Goal: Task Accomplishment & Management: Use online tool/utility

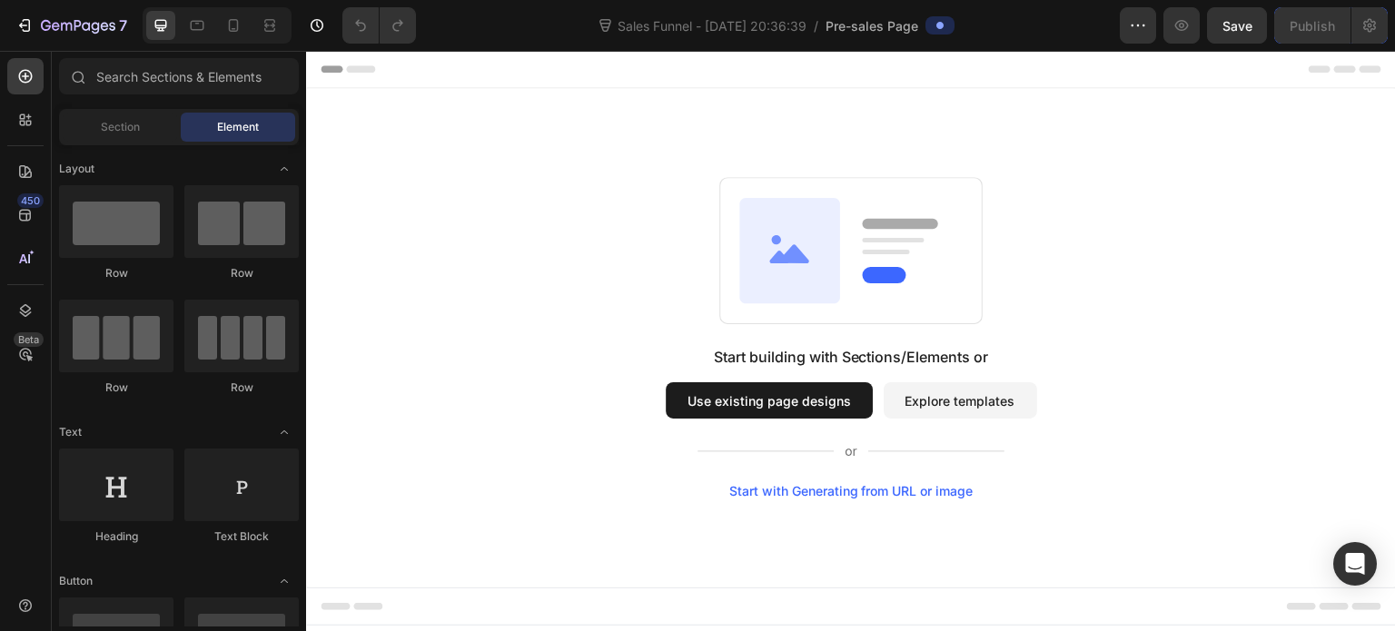
click at [962, 395] on button "Explore templates" at bounding box center [960, 400] width 153 height 36
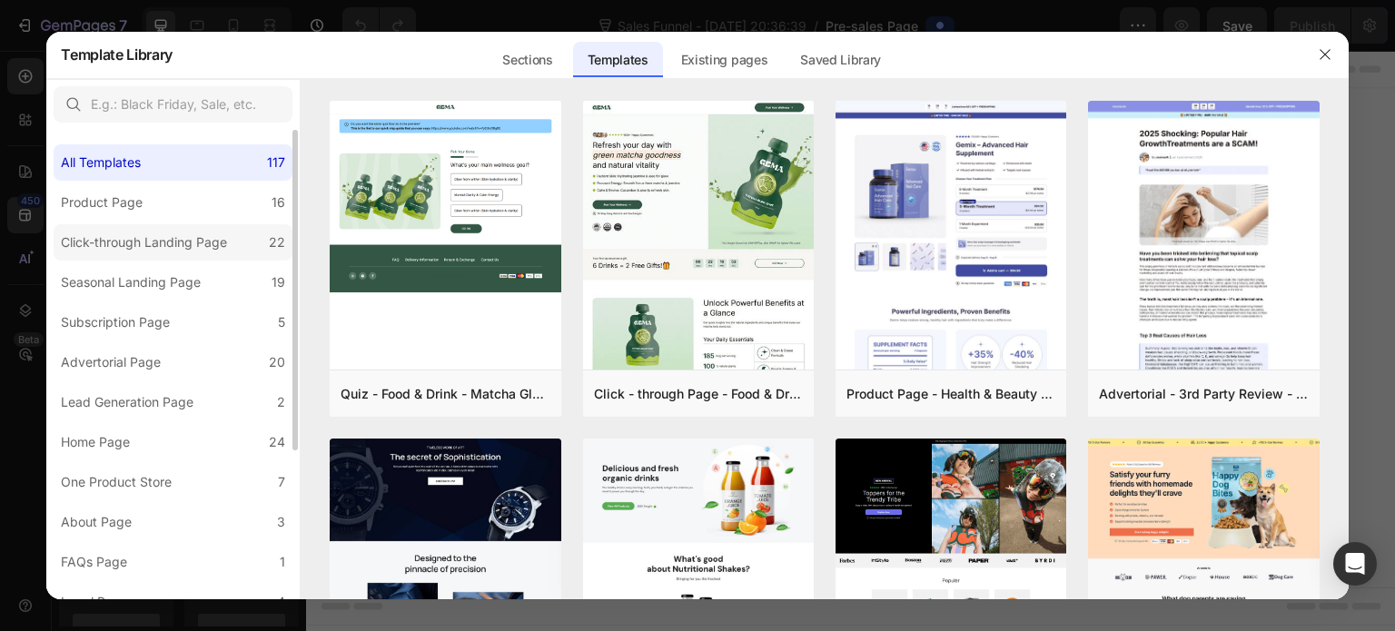
click at [204, 242] on div "Click-through Landing Page" at bounding box center [144, 243] width 166 height 22
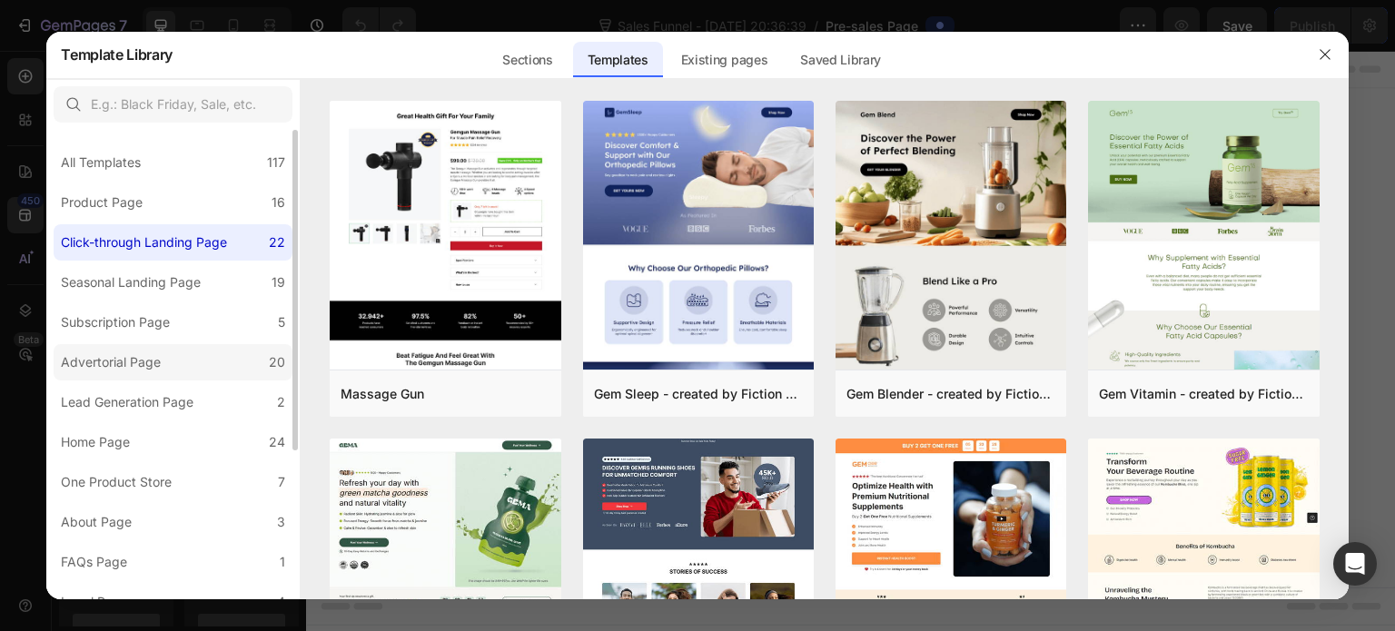
click at [194, 363] on label "Advertorial Page 20" at bounding box center [173, 362] width 239 height 36
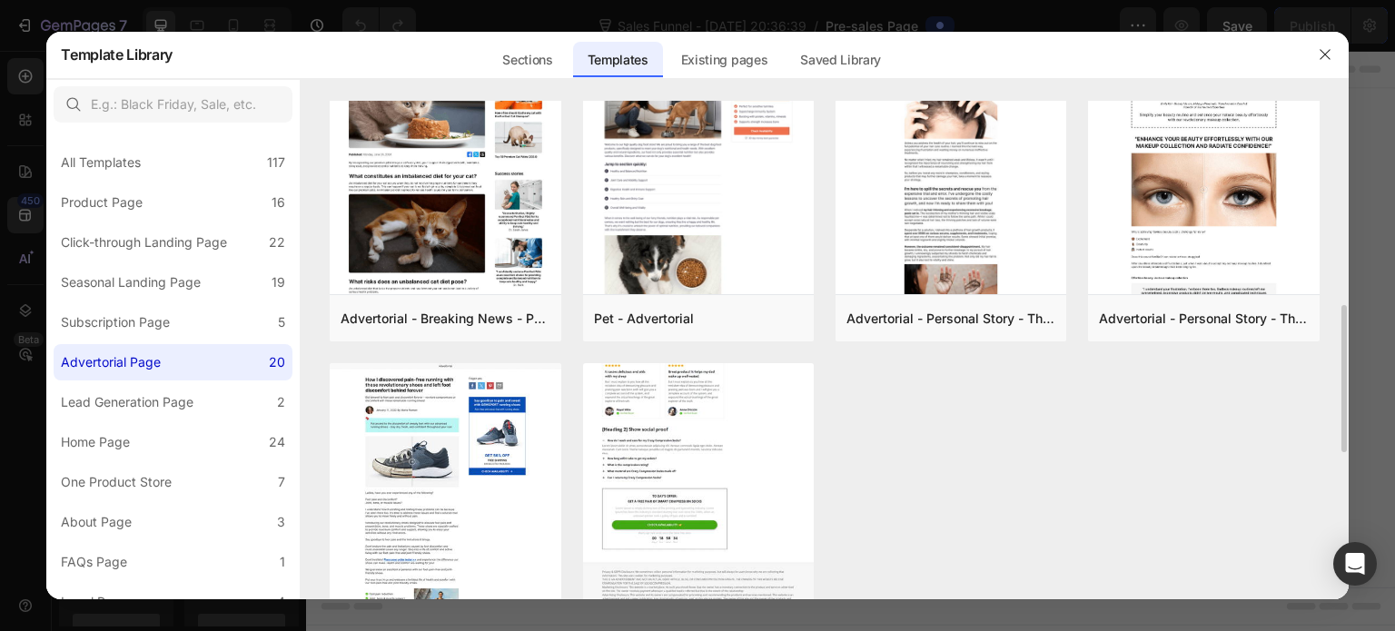
scroll to position [999, 0]
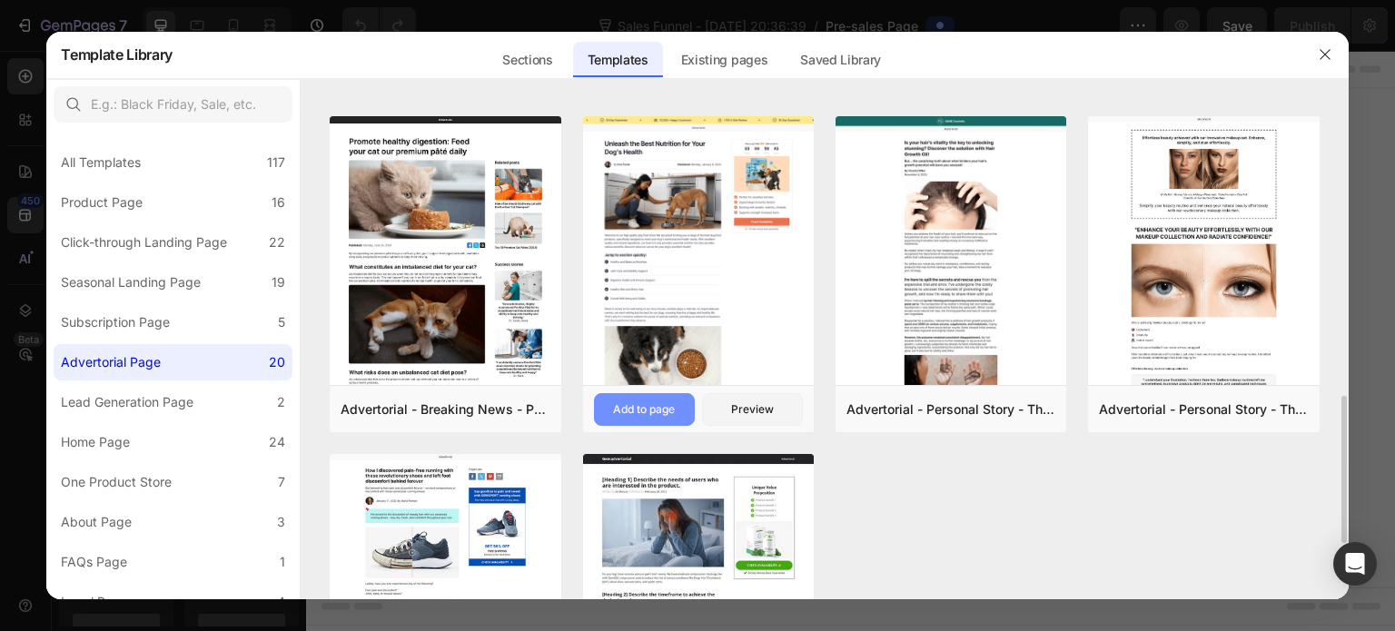
click at [660, 410] on div "Add to page" at bounding box center [644, 409] width 62 height 16
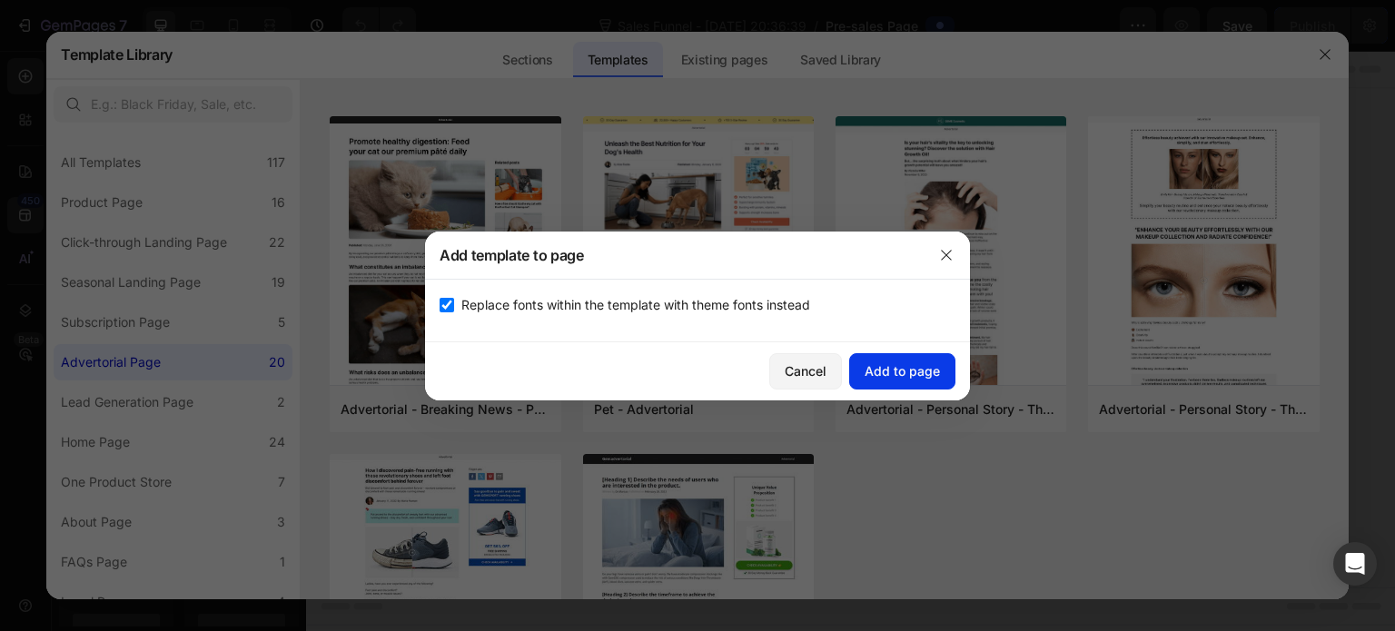
click at [907, 373] on div "Add to page" at bounding box center [901, 370] width 75 height 19
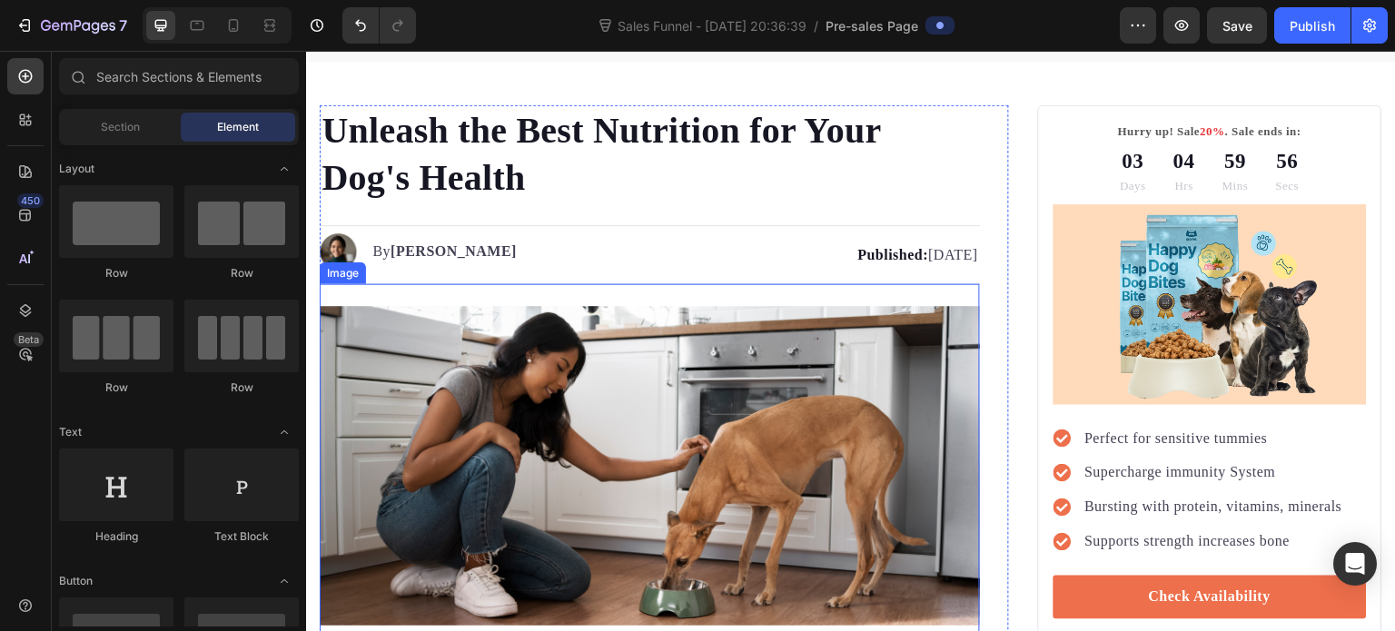
scroll to position [127, 0]
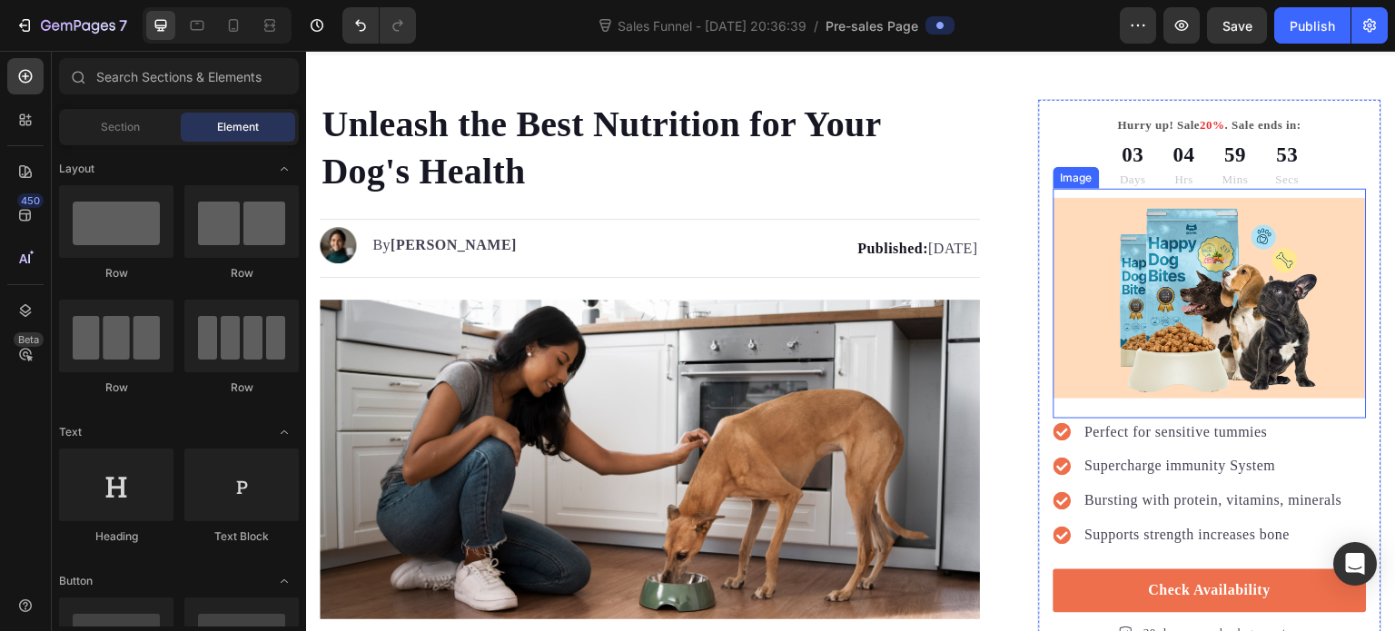
click at [1184, 294] on img at bounding box center [1209, 299] width 313 height 202
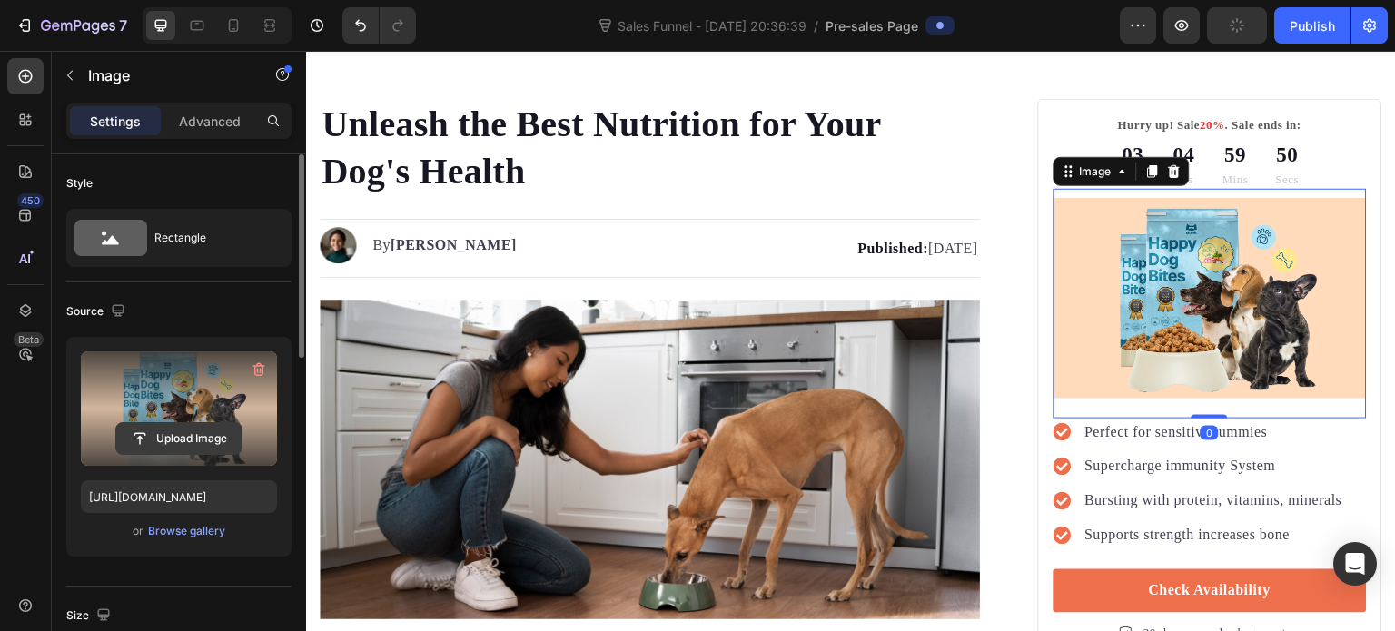
click at [175, 444] on input "file" at bounding box center [178, 438] width 125 height 31
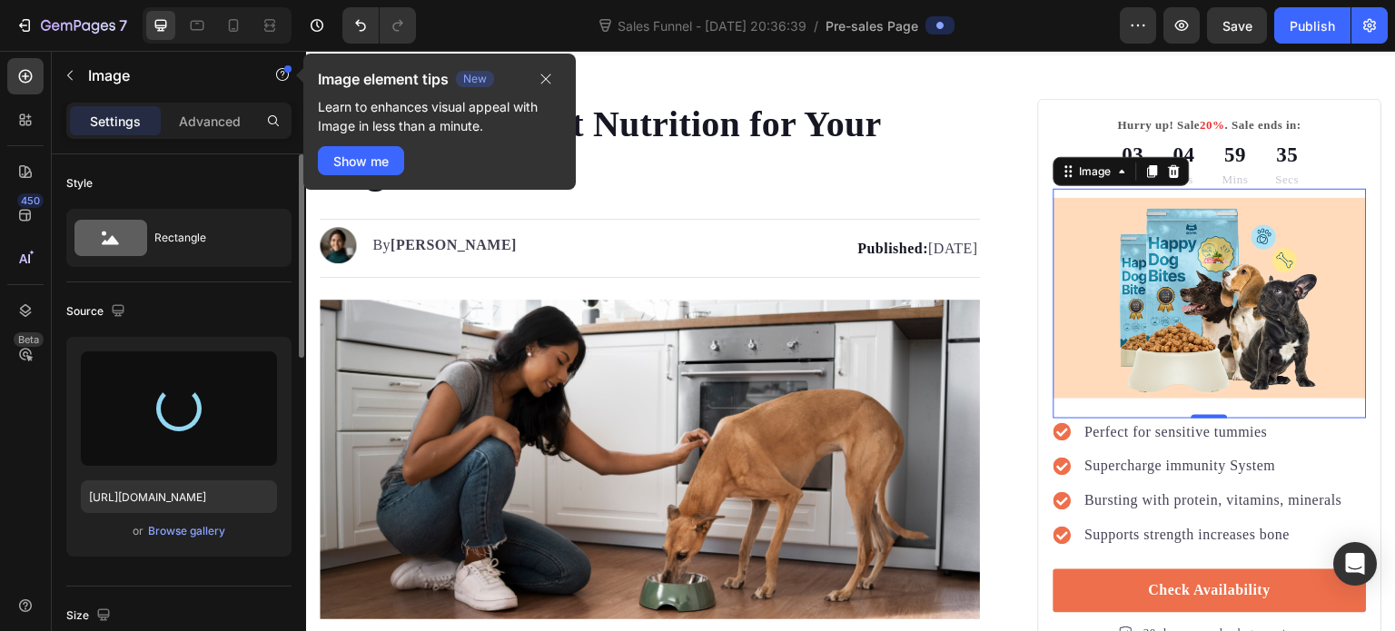
type input "[URL][DOMAIN_NAME]"
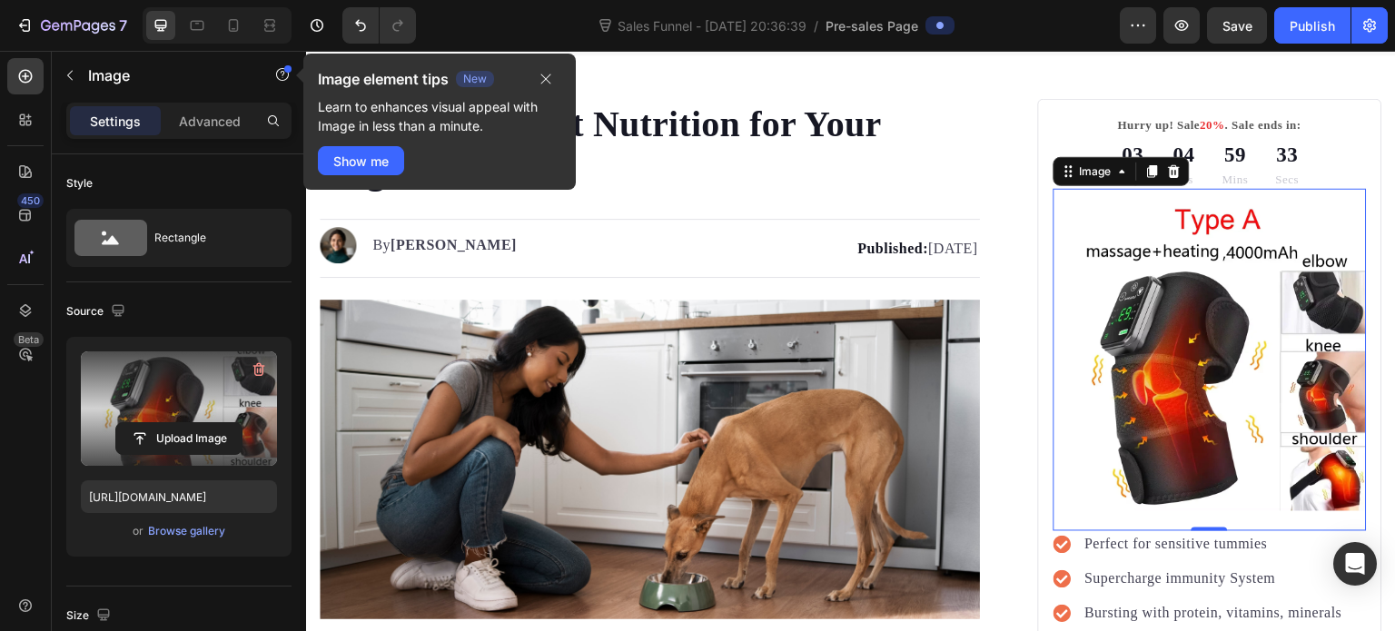
click at [1184, 315] on img at bounding box center [1209, 354] width 313 height 313
click at [725, 469] on img at bounding box center [650, 460] width 660 height 320
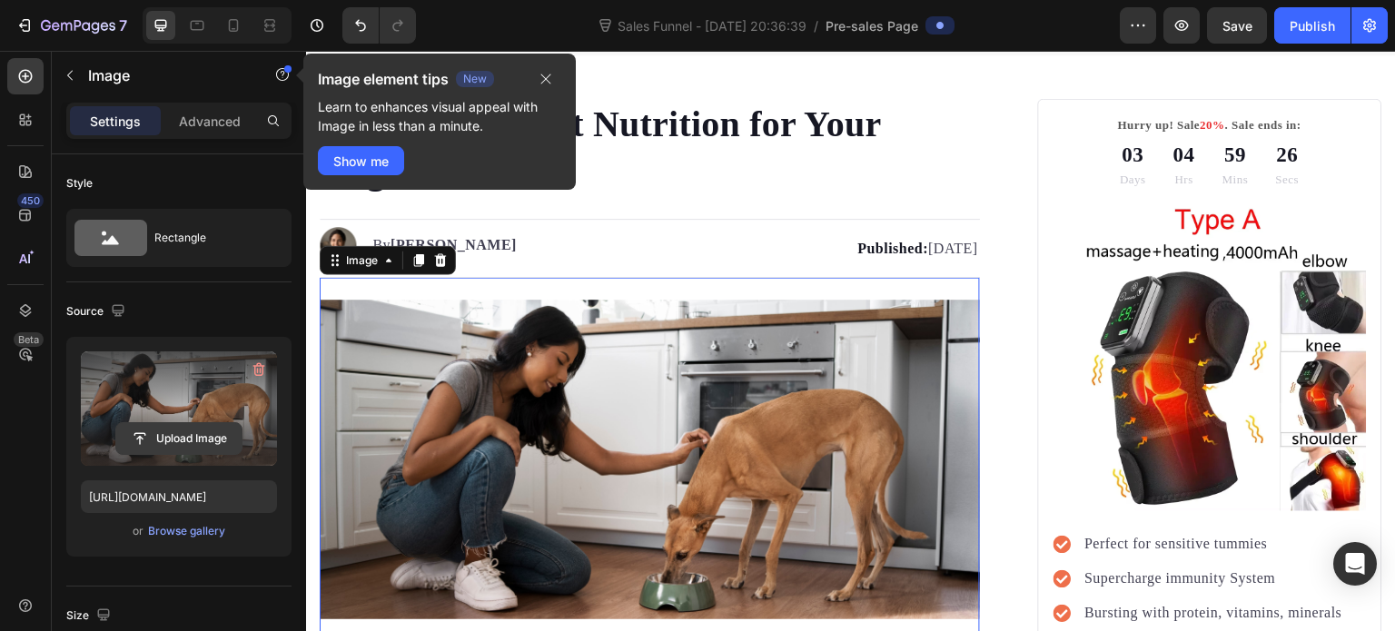
click at [168, 446] on input "file" at bounding box center [178, 438] width 125 height 31
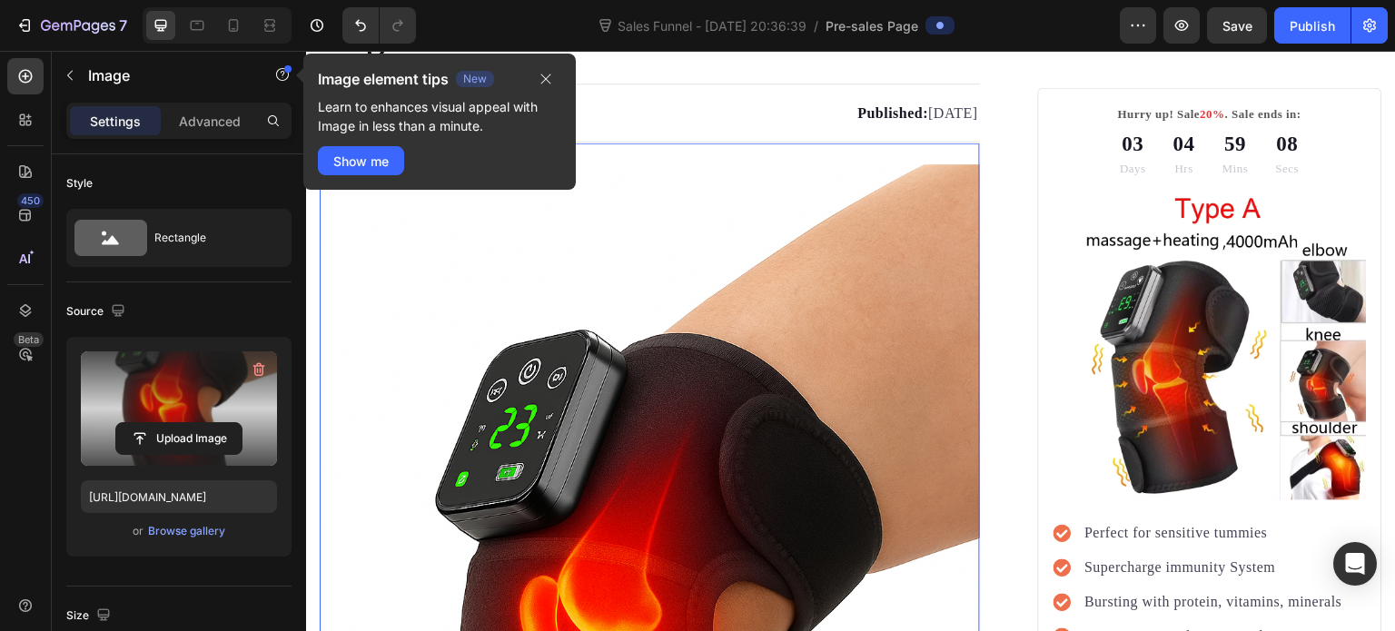
scroll to position [218, 0]
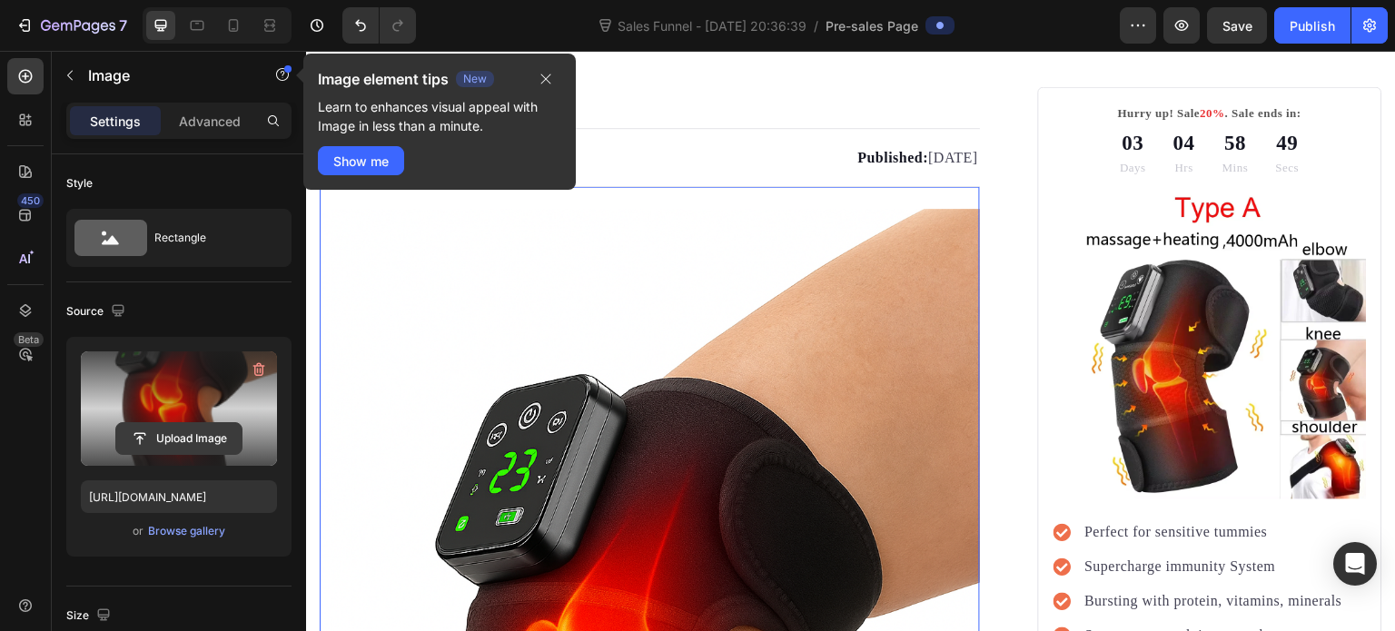
click at [180, 439] on input "file" at bounding box center [178, 438] width 125 height 31
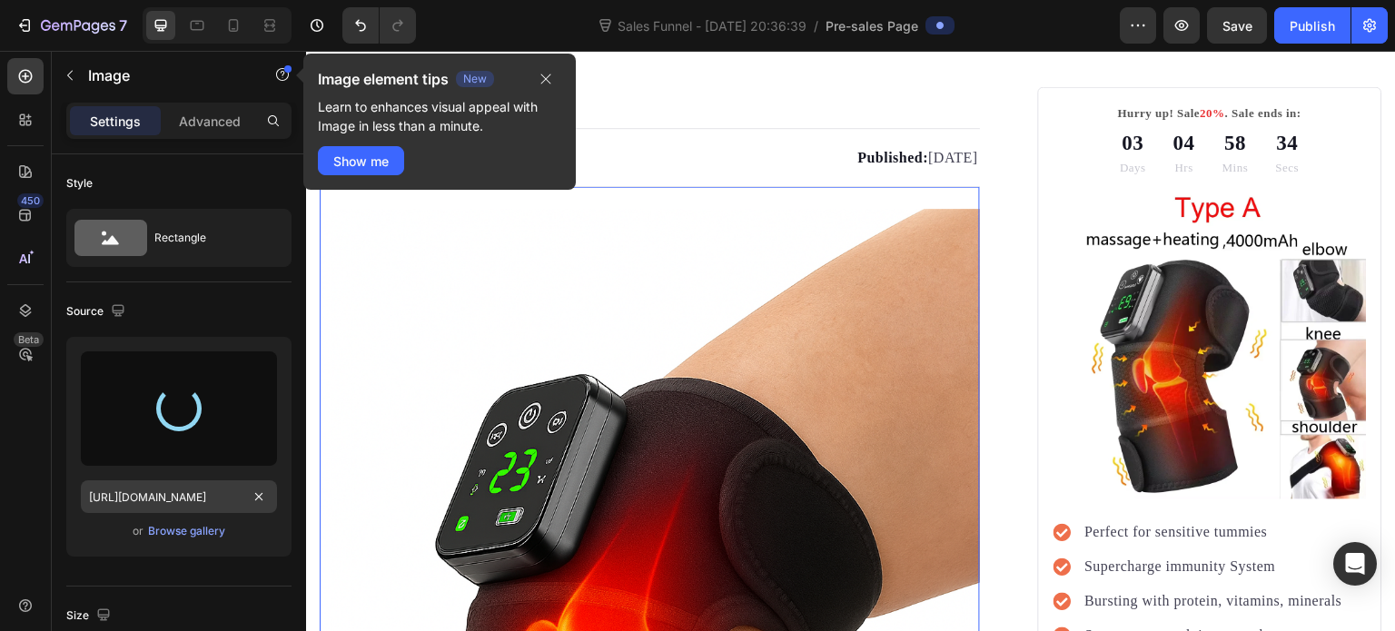
type input "[URL][DOMAIN_NAME]"
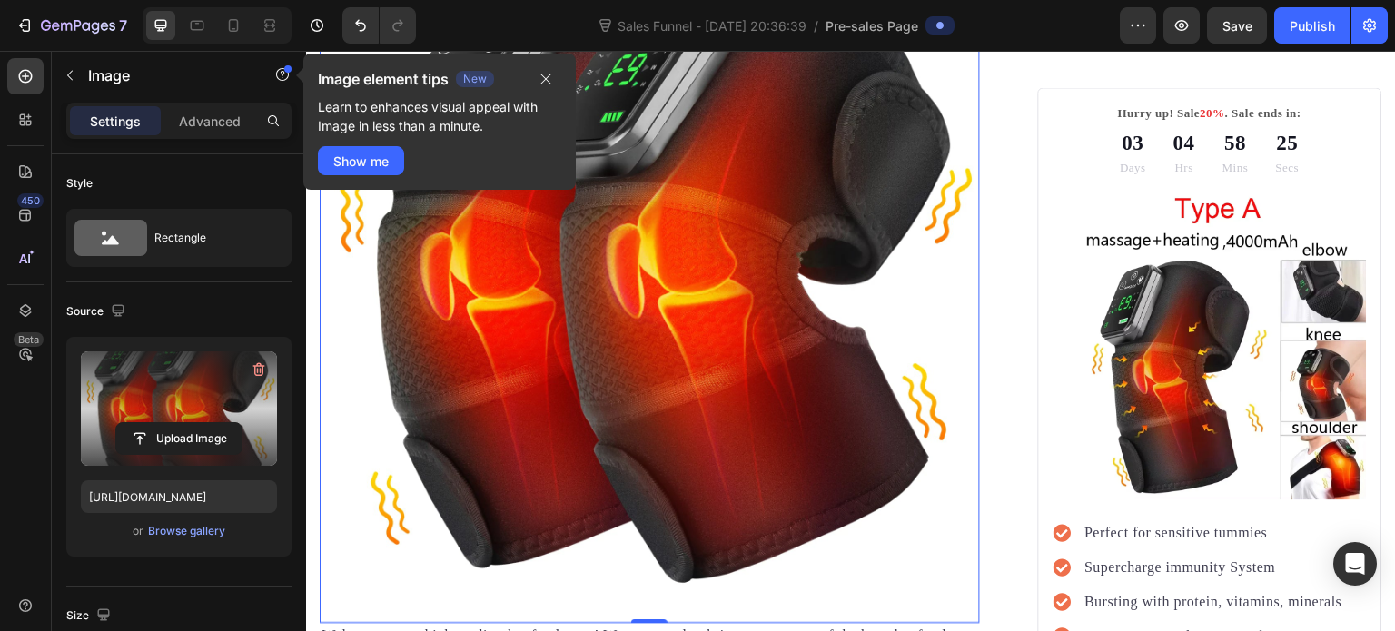
scroll to position [490, 0]
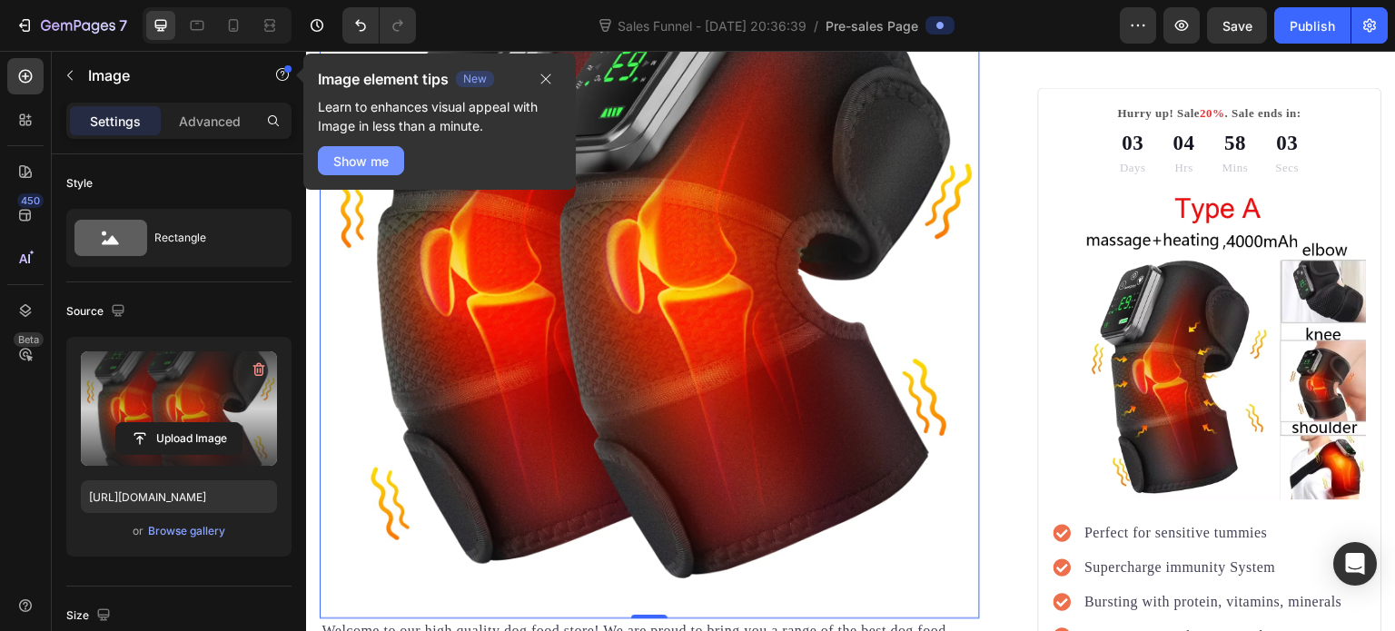
click at [373, 163] on div "Show me" at bounding box center [360, 161] width 55 height 19
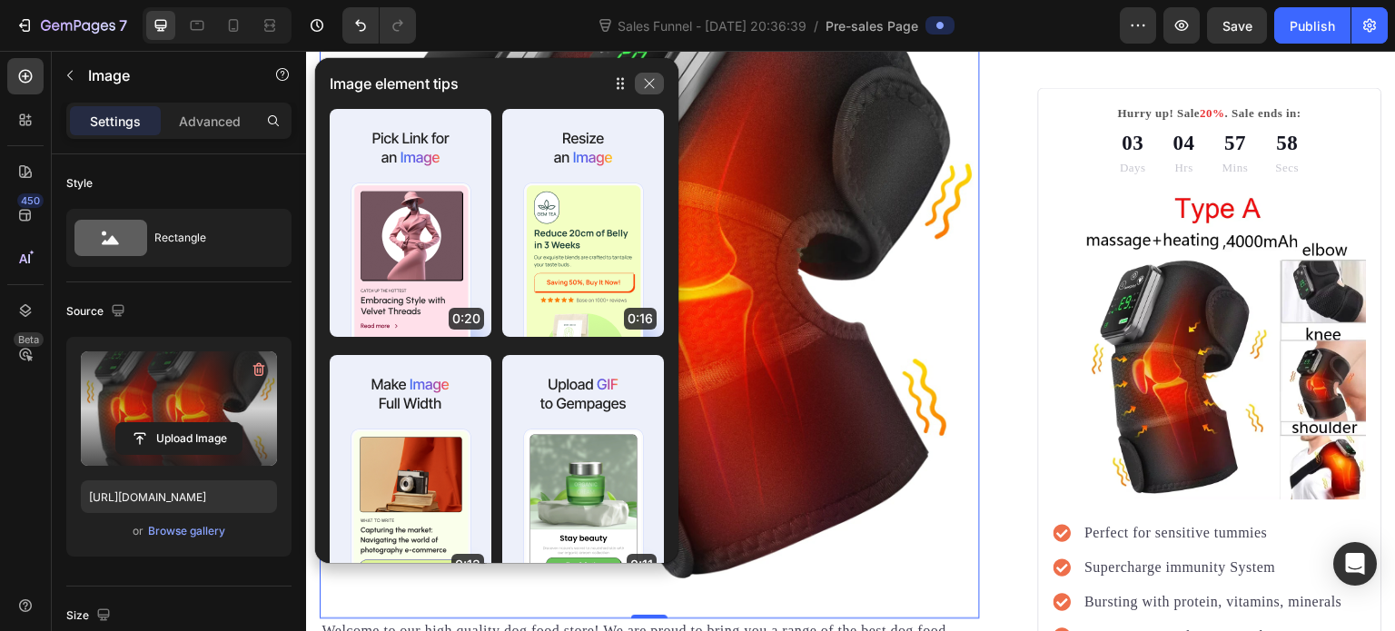
click at [649, 89] on icon "button" at bounding box center [649, 83] width 15 height 15
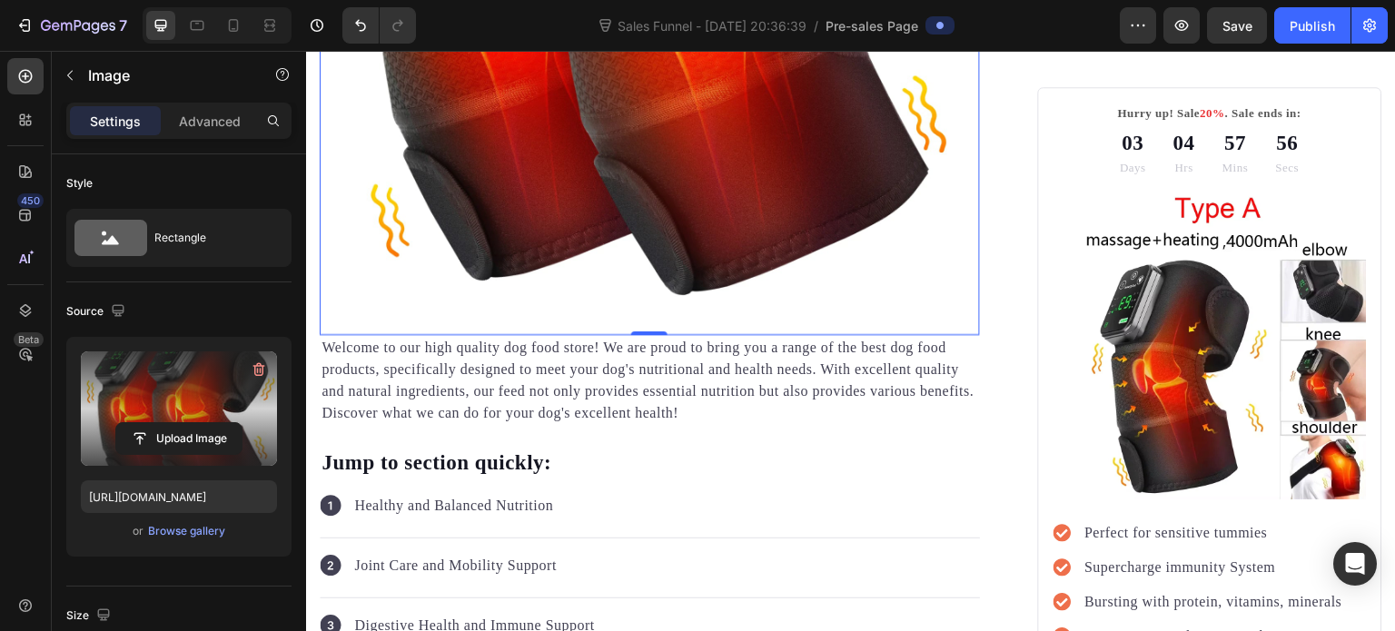
scroll to position [854, 0]
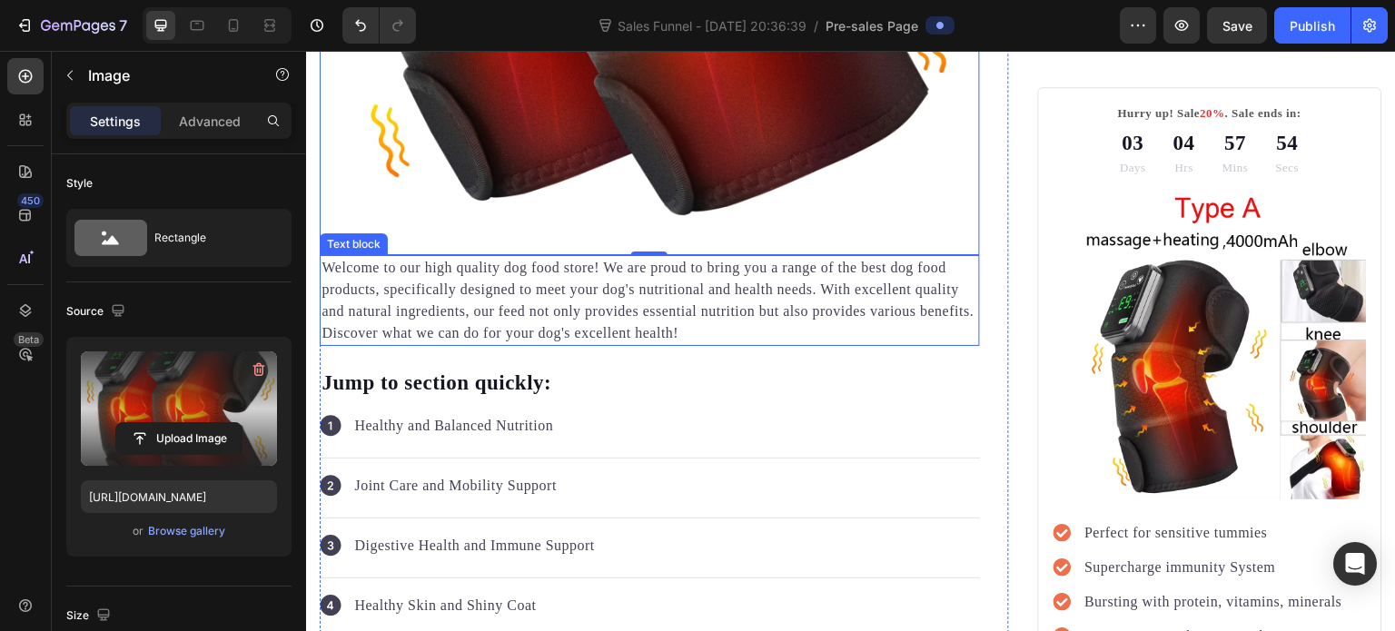
click at [465, 284] on p "Welcome to our high quality dog food store! We are proud to bring you a range o…" at bounding box center [649, 300] width 657 height 87
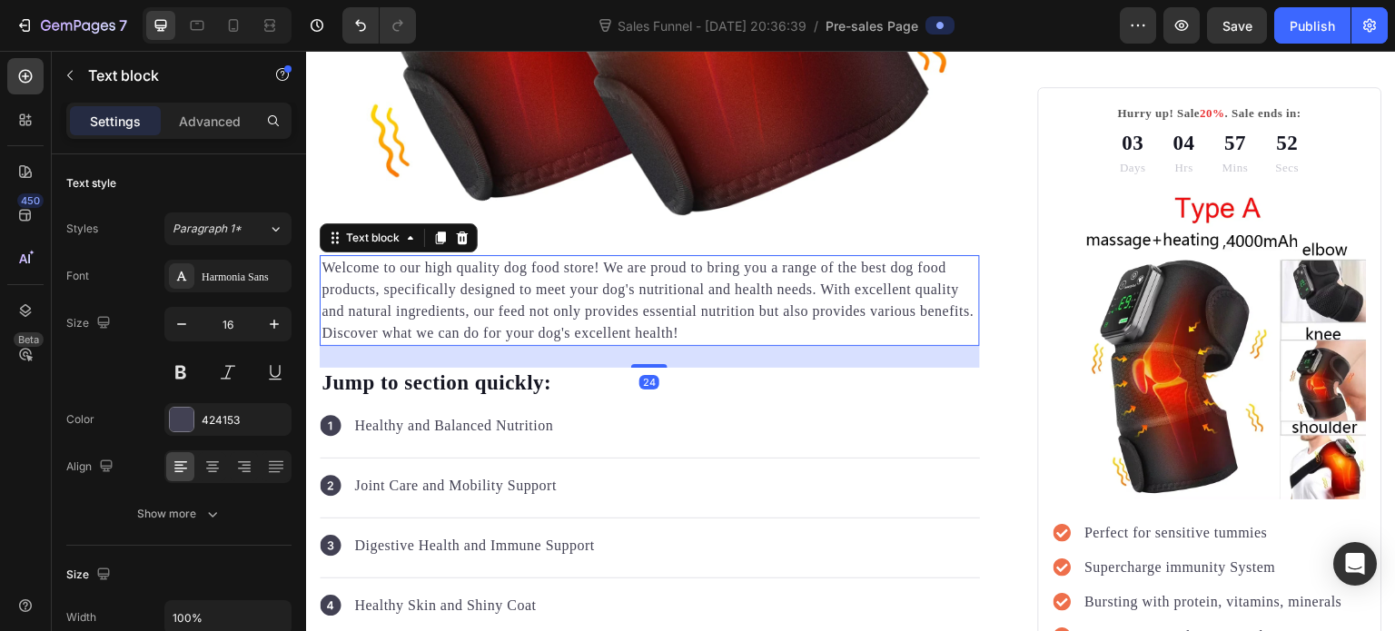
click at [441, 262] on p "Welcome to our high quality dog food store! We are proud to bring you a range o…" at bounding box center [649, 300] width 657 height 87
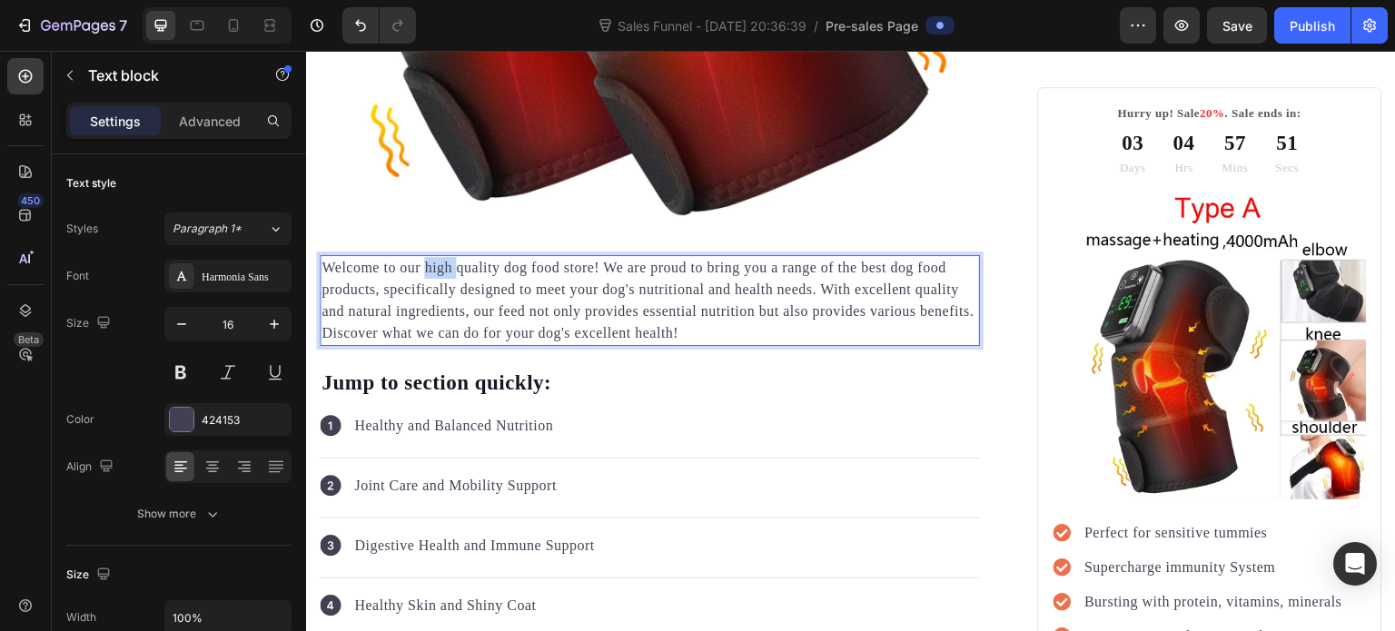
click at [441, 262] on p "Welcome to our high quality dog food store! We are proud to bring you a range o…" at bounding box center [649, 300] width 657 height 87
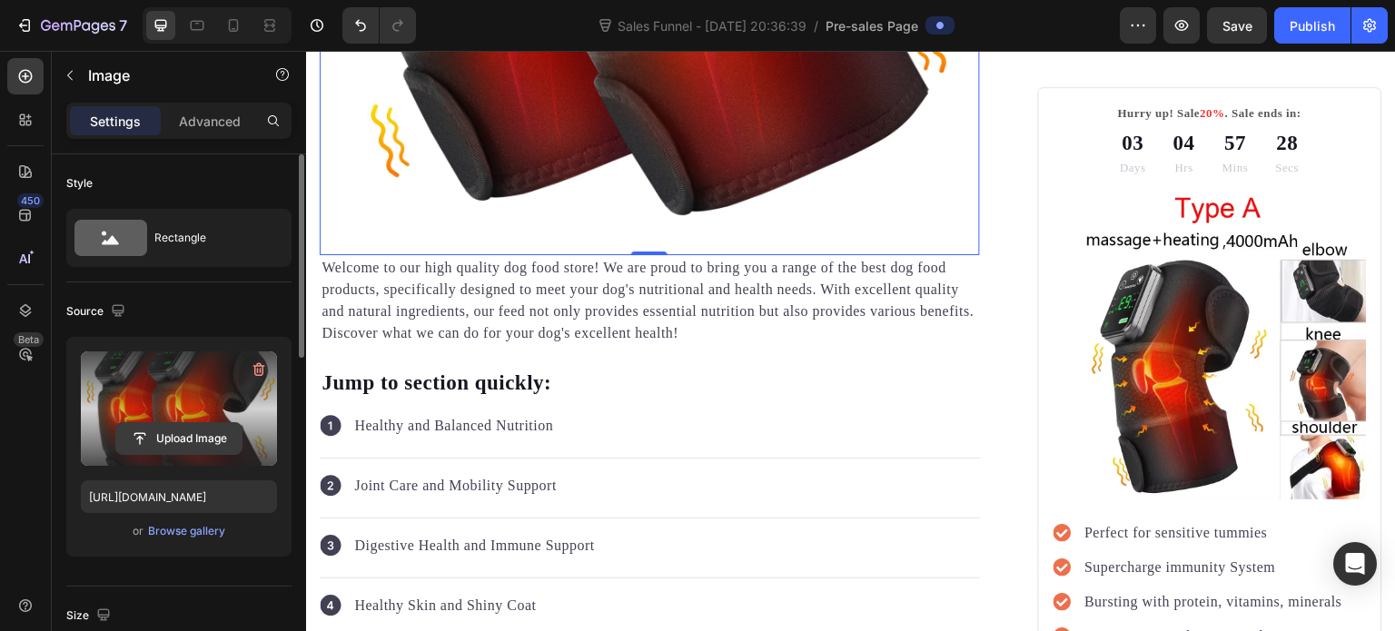
click at [152, 433] on input "file" at bounding box center [178, 438] width 125 height 31
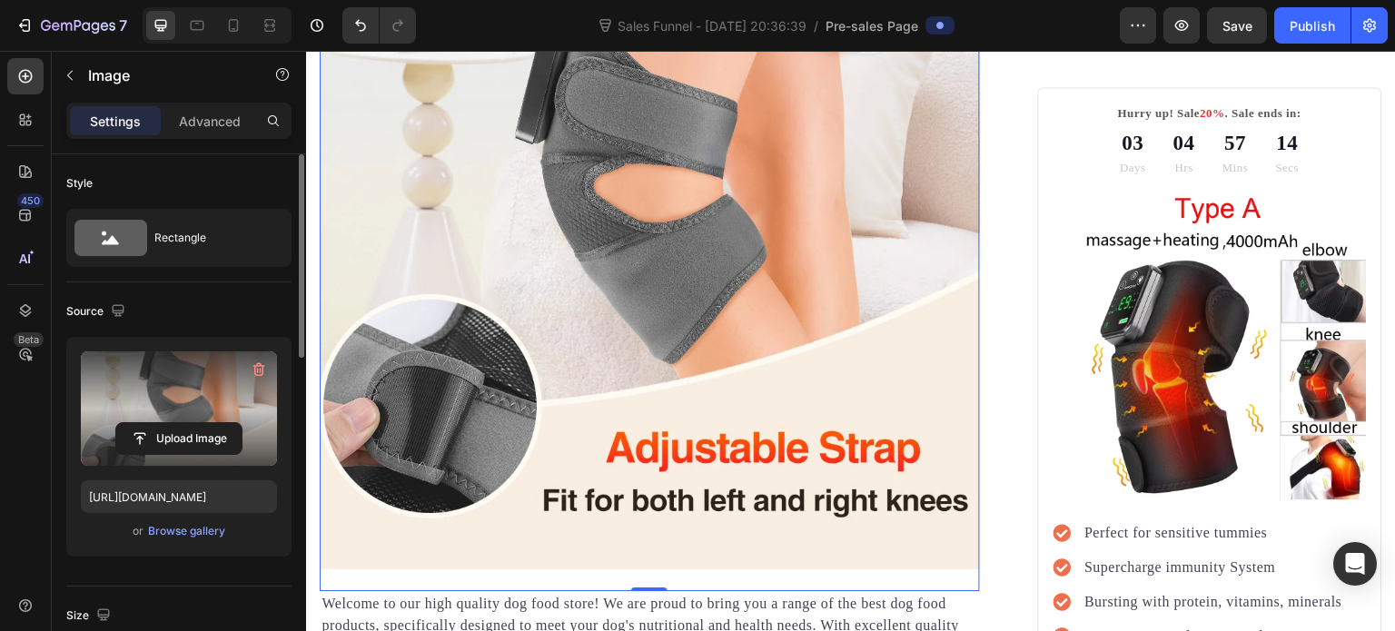
scroll to position [581, 0]
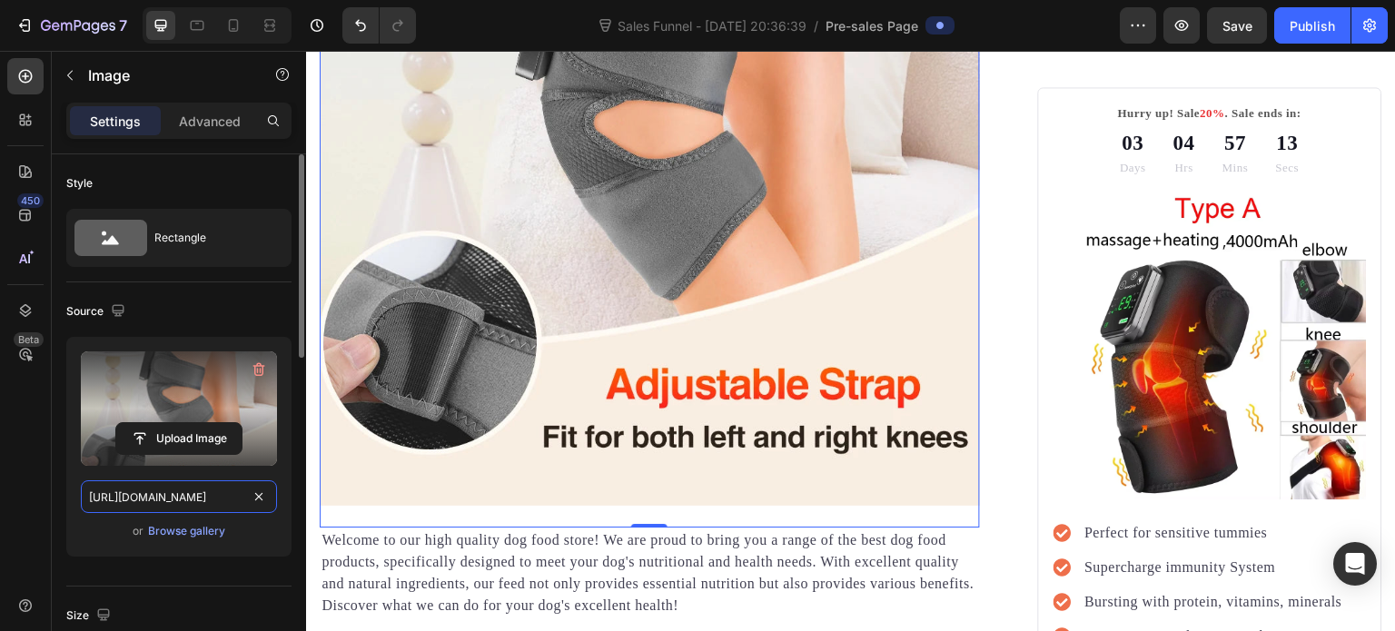
click at [143, 502] on input "[URL][DOMAIN_NAME]" at bounding box center [179, 496] width 196 height 33
click at [150, 454] on label at bounding box center [179, 408] width 196 height 114
click at [150, 454] on input "file" at bounding box center [178, 438] width 125 height 31
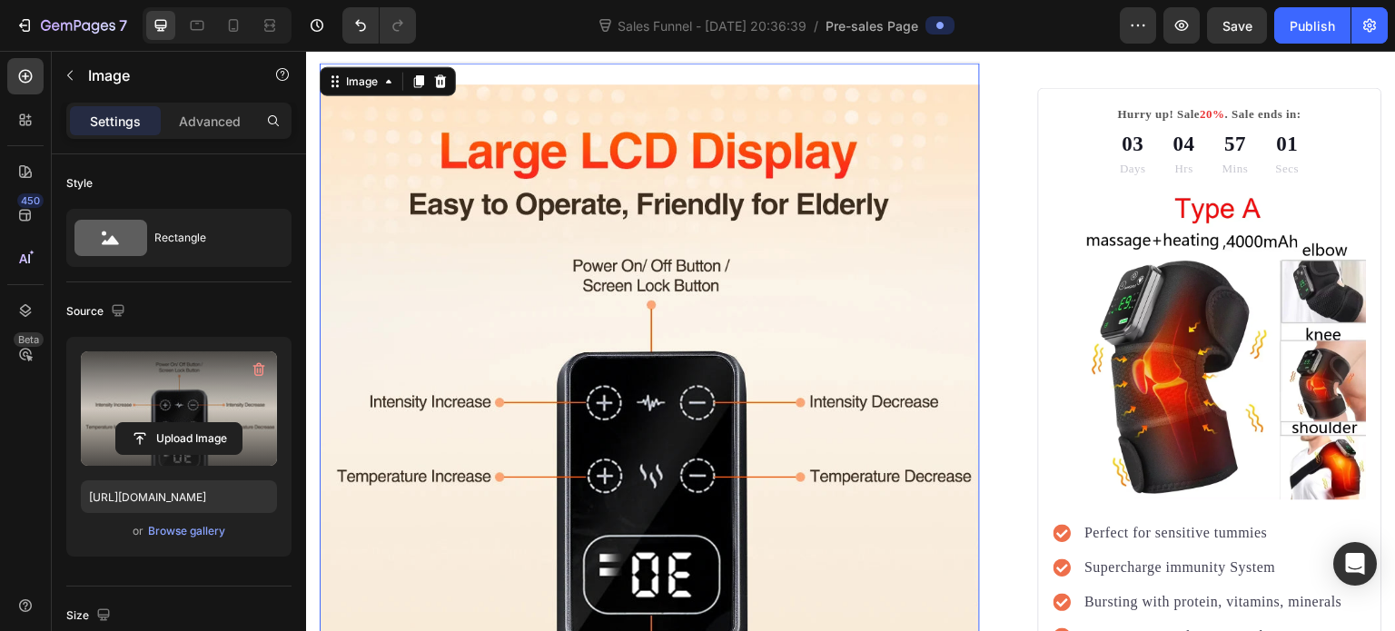
scroll to position [400, 0]
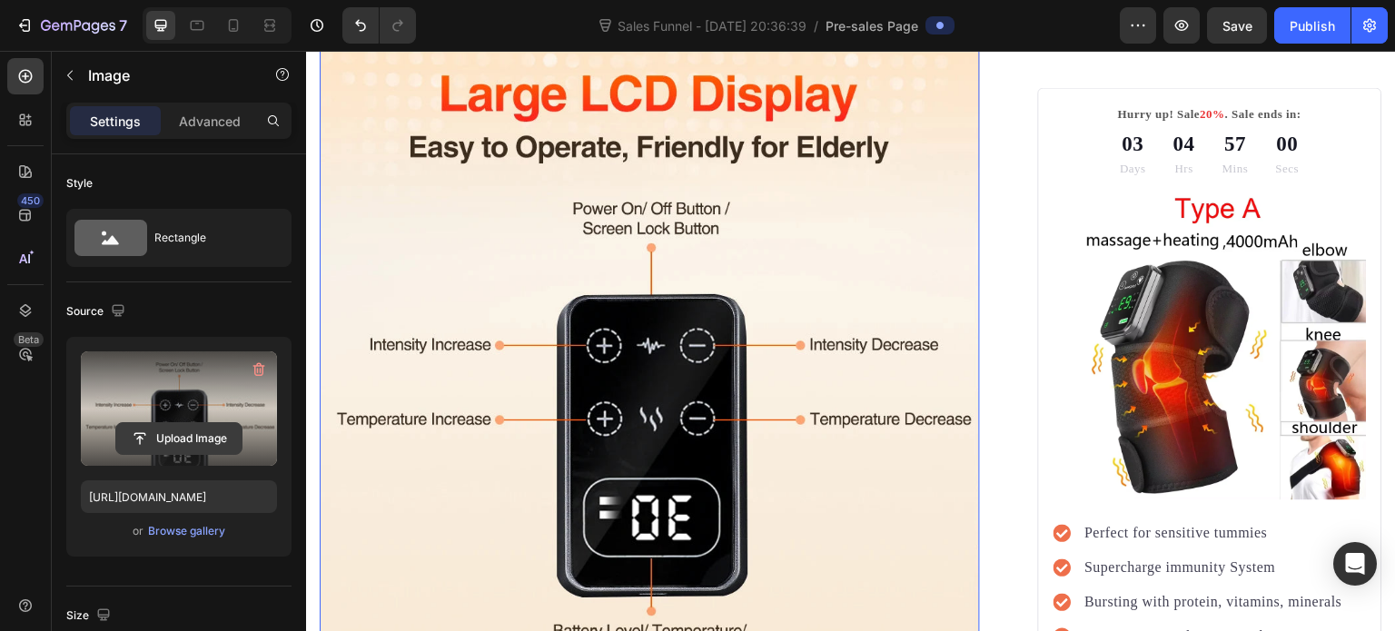
click at [182, 442] on input "file" at bounding box center [178, 438] width 125 height 31
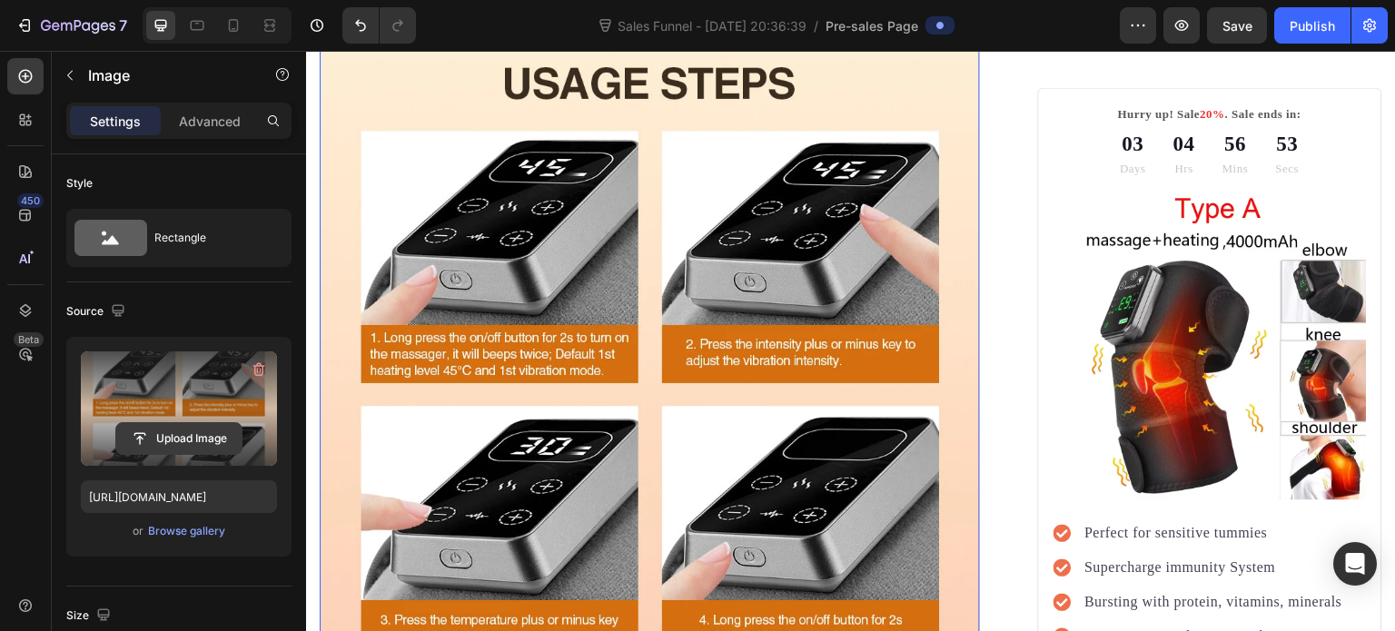
click at [171, 439] on input "file" at bounding box center [178, 438] width 125 height 31
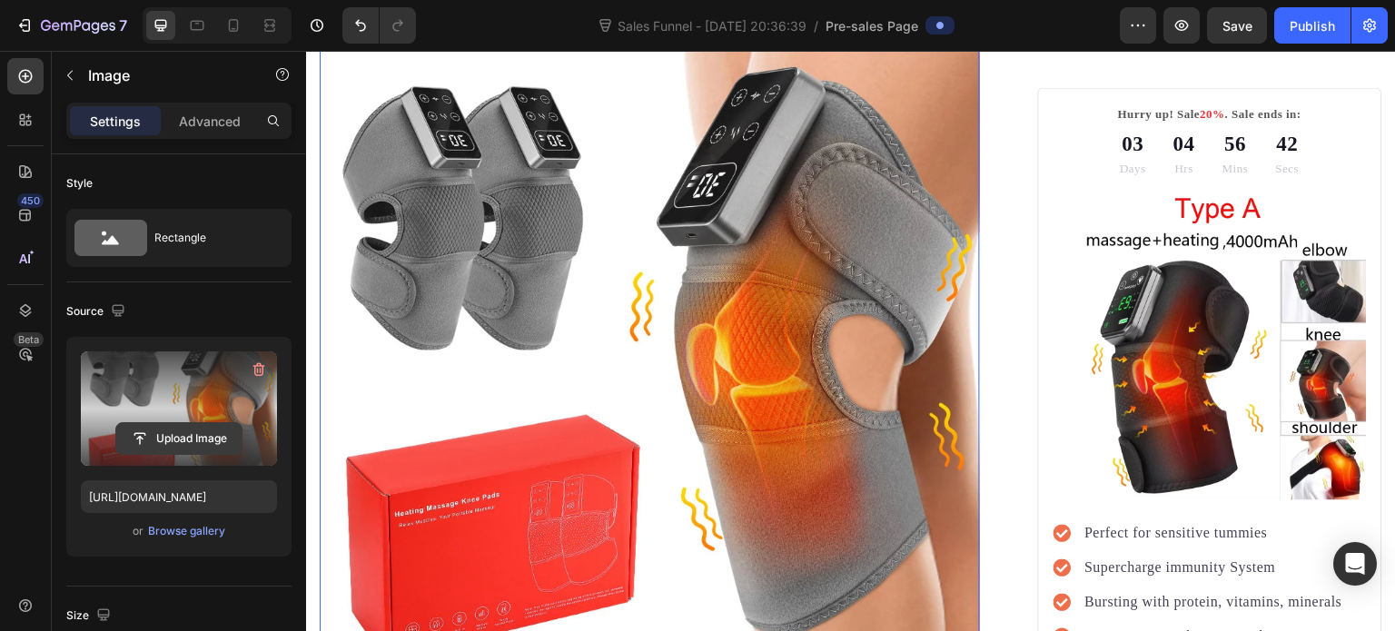
click at [160, 435] on input "file" at bounding box center [178, 438] width 125 height 31
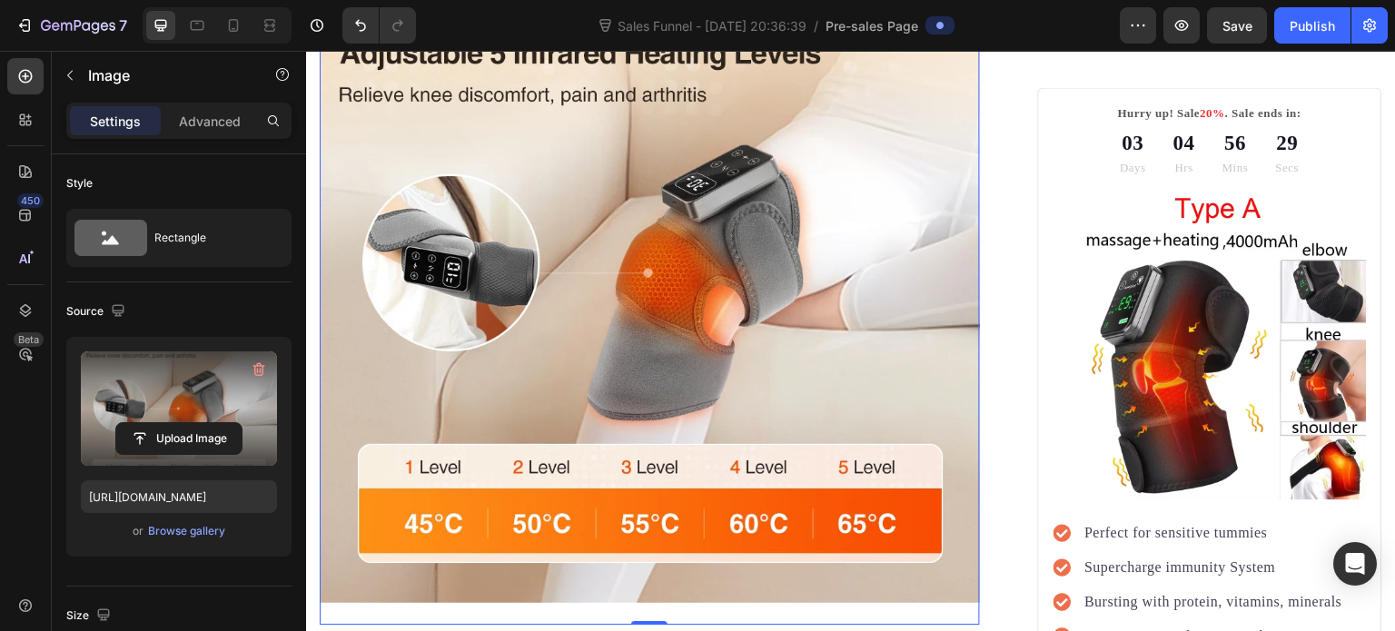
scroll to position [490, 0]
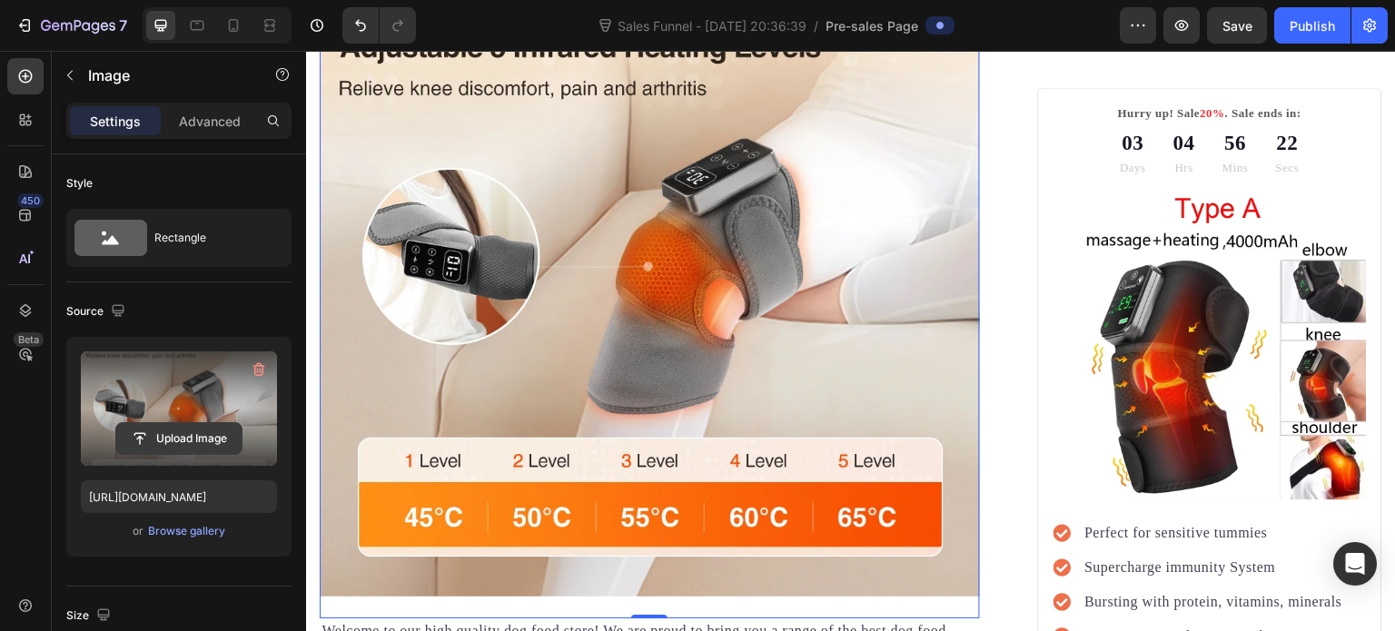
click at [187, 440] on input "file" at bounding box center [178, 438] width 125 height 31
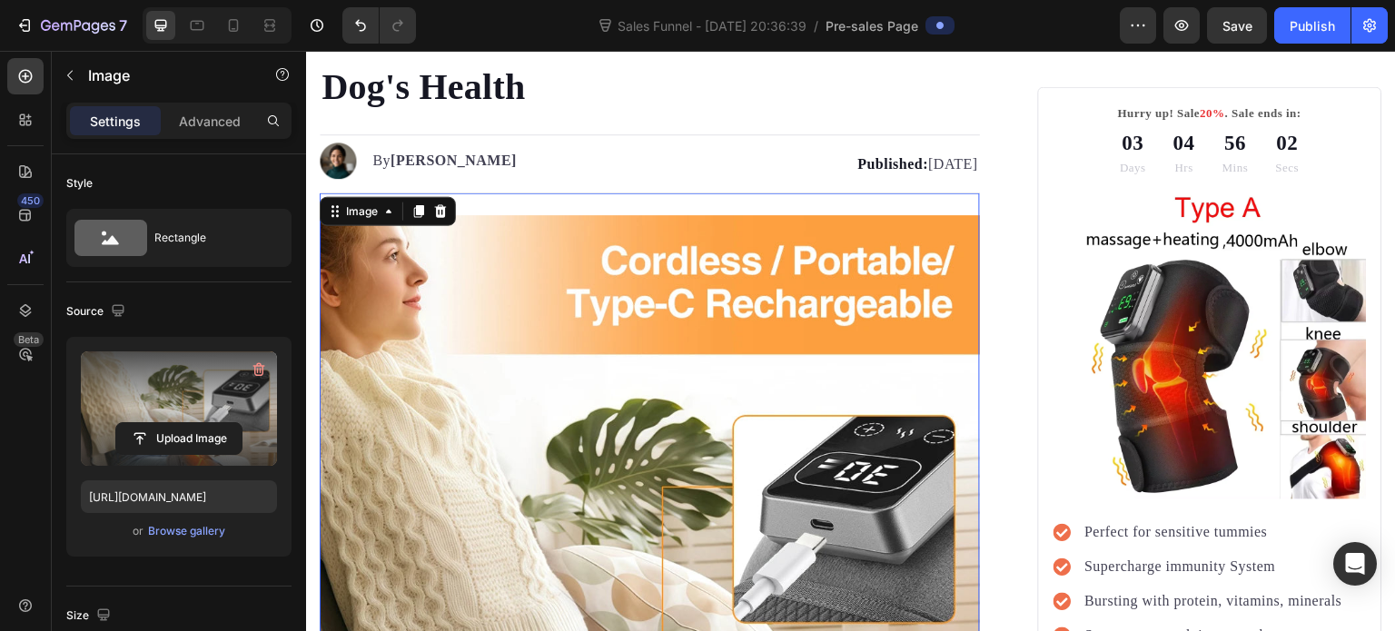
scroll to position [218, 0]
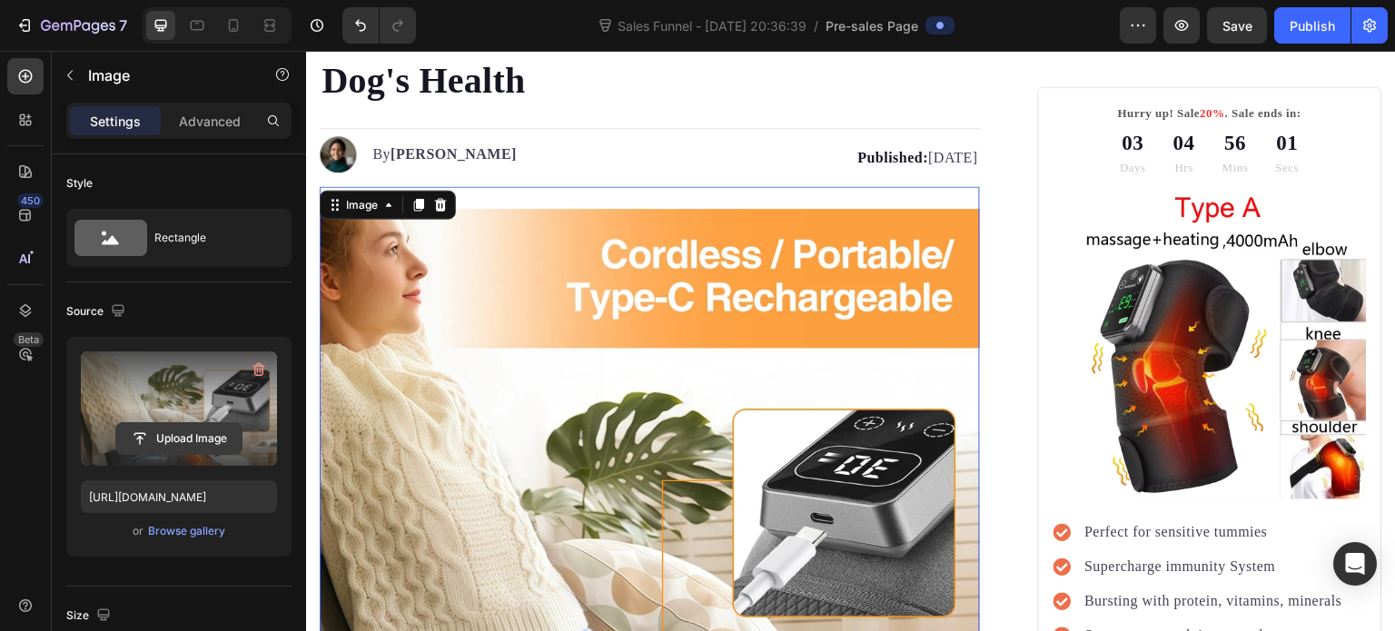
click at [182, 442] on input "file" at bounding box center [178, 438] width 125 height 31
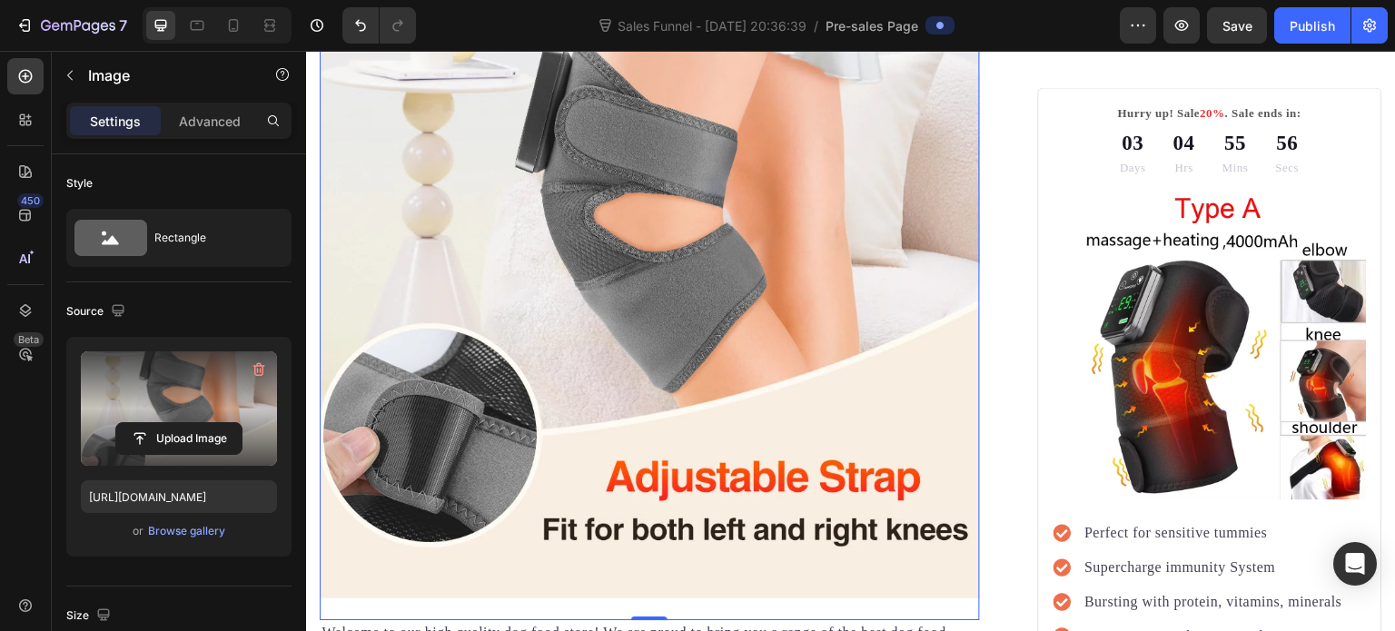
scroll to position [490, 0]
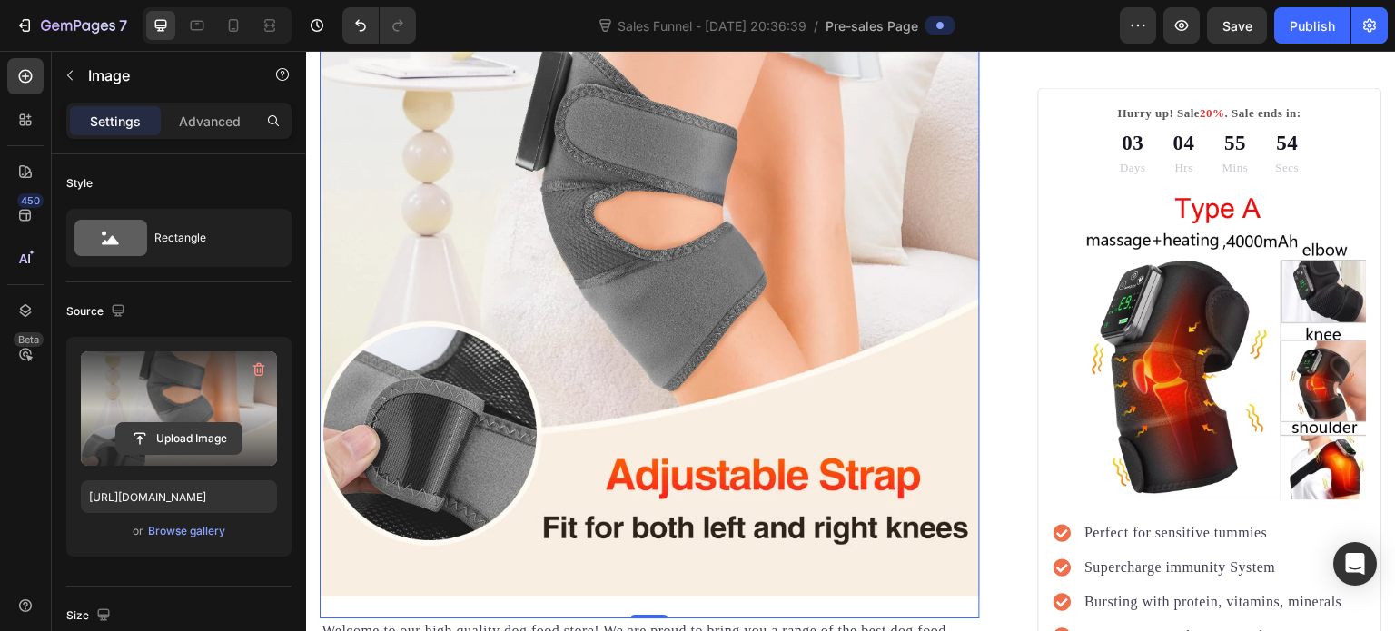
click at [187, 435] on input "file" at bounding box center [178, 438] width 125 height 31
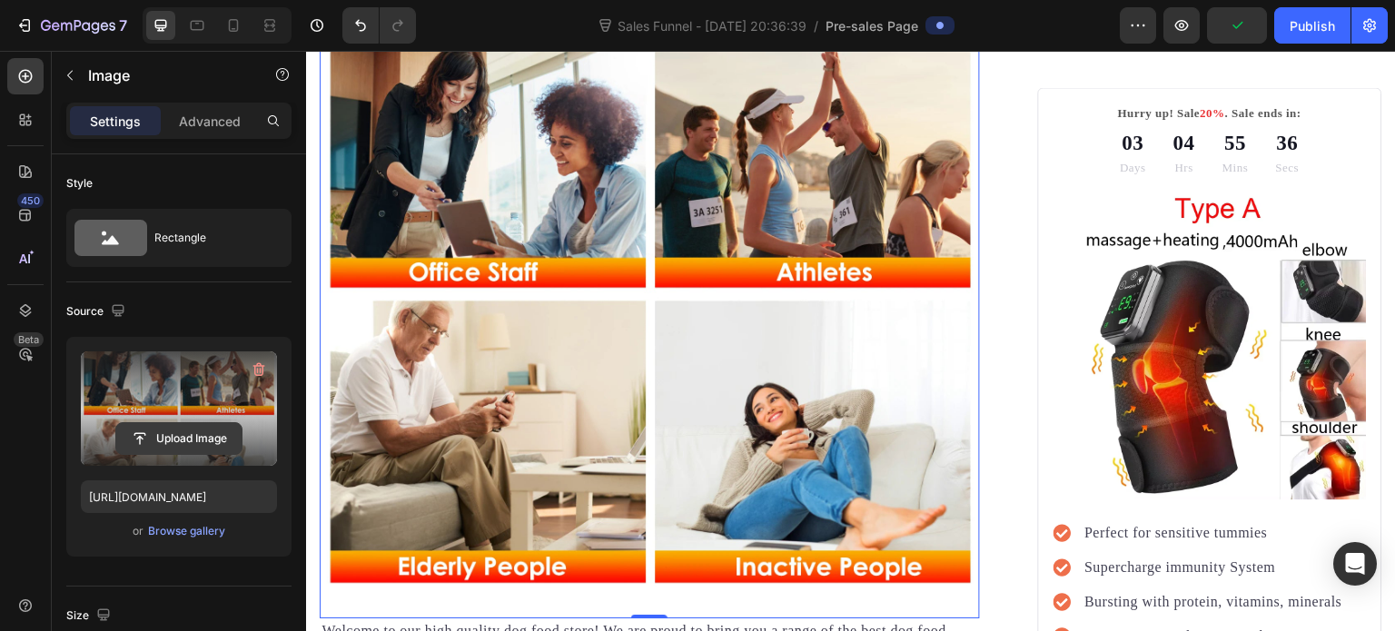
click at [204, 430] on input "file" at bounding box center [178, 438] width 125 height 31
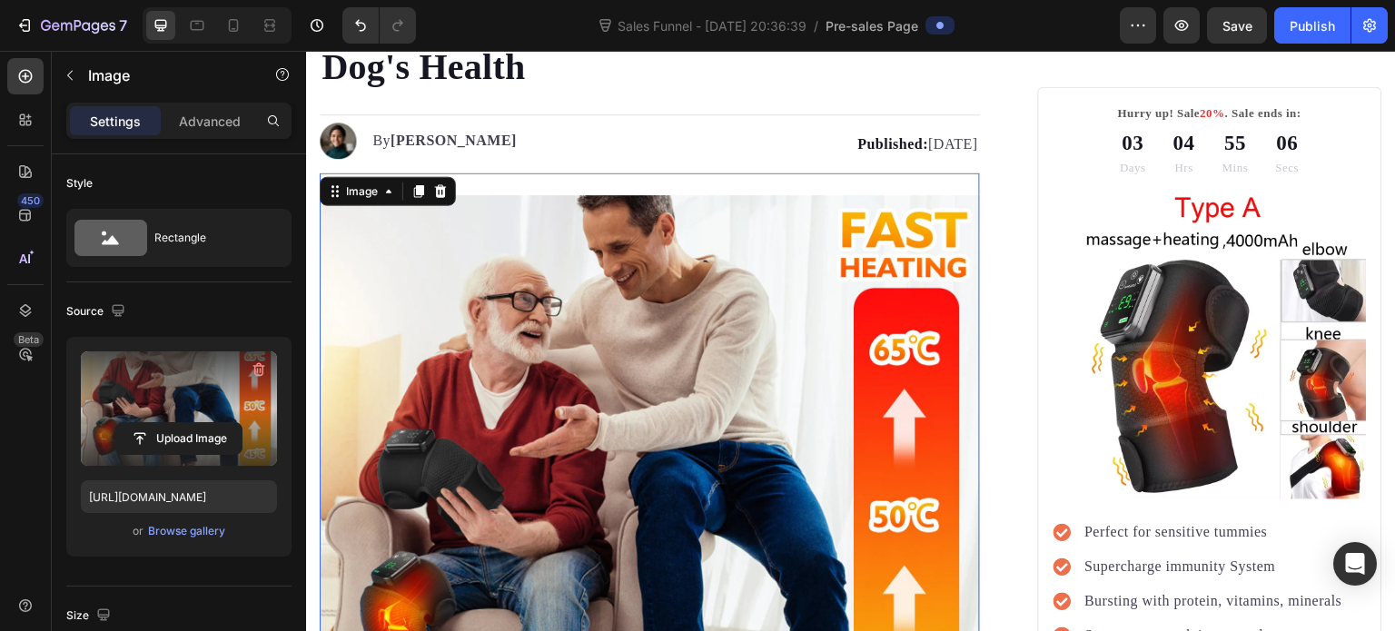
scroll to position [272, 0]
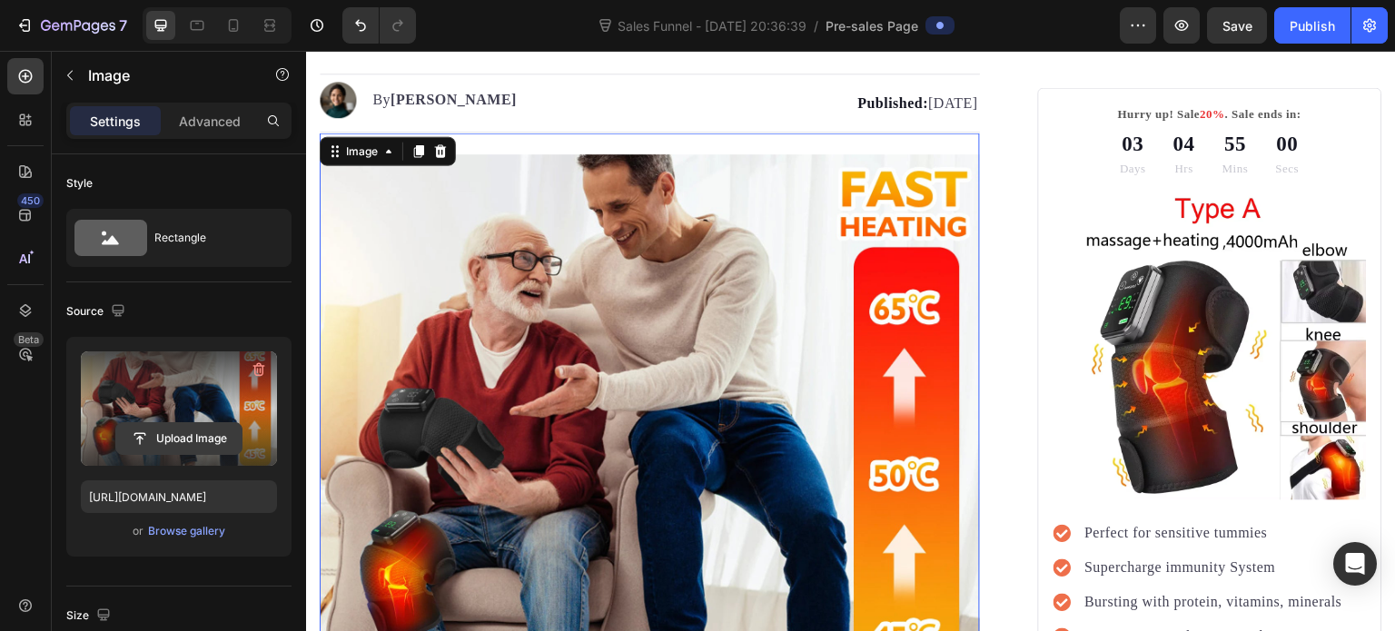
click at [167, 439] on input "file" at bounding box center [178, 438] width 125 height 31
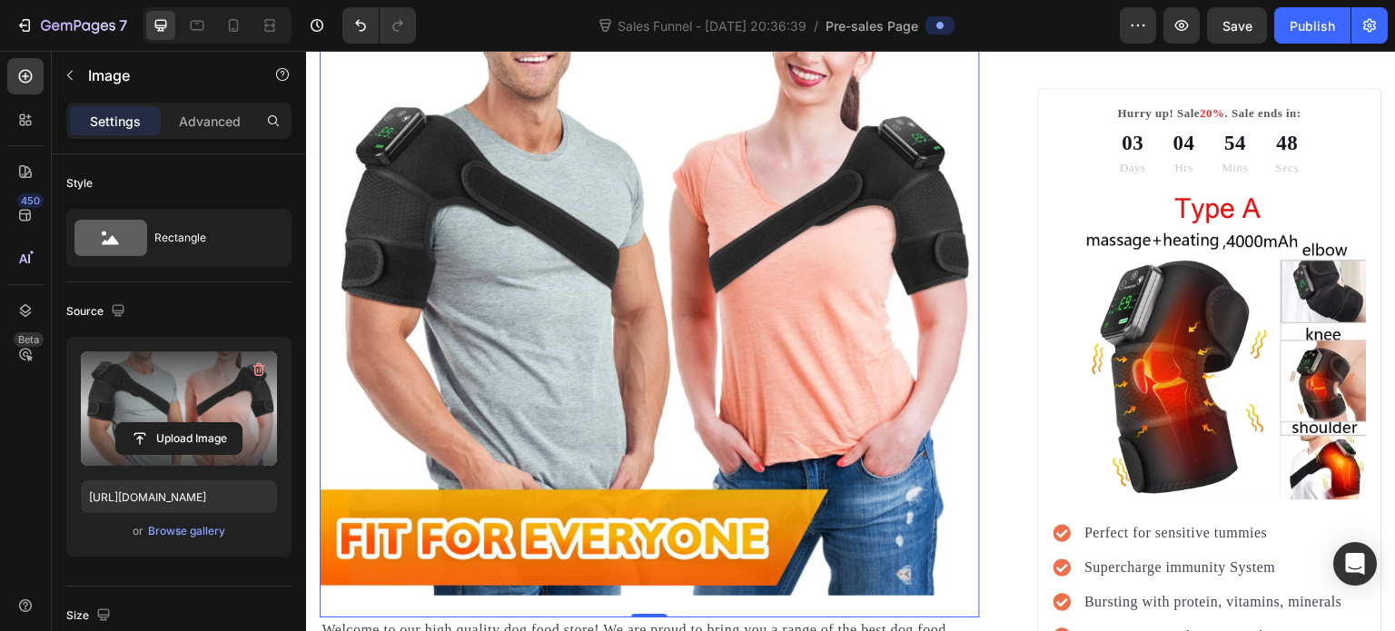
scroll to position [817, 0]
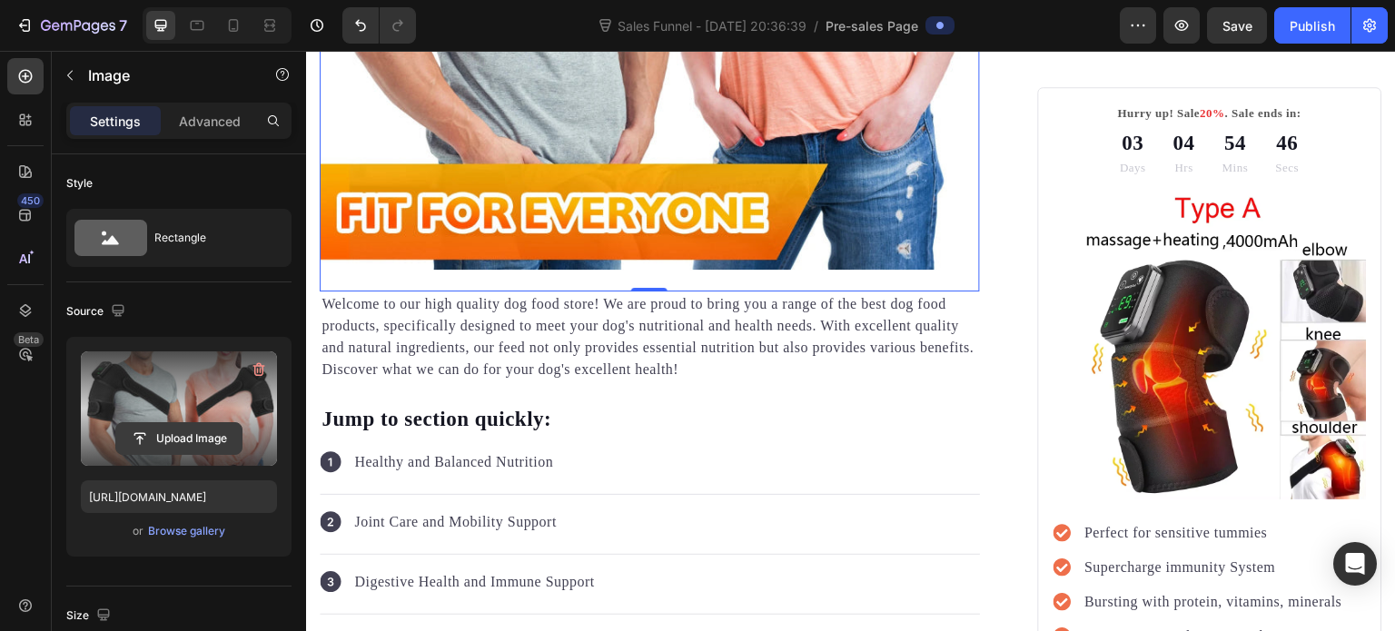
click at [177, 440] on input "file" at bounding box center [178, 438] width 125 height 31
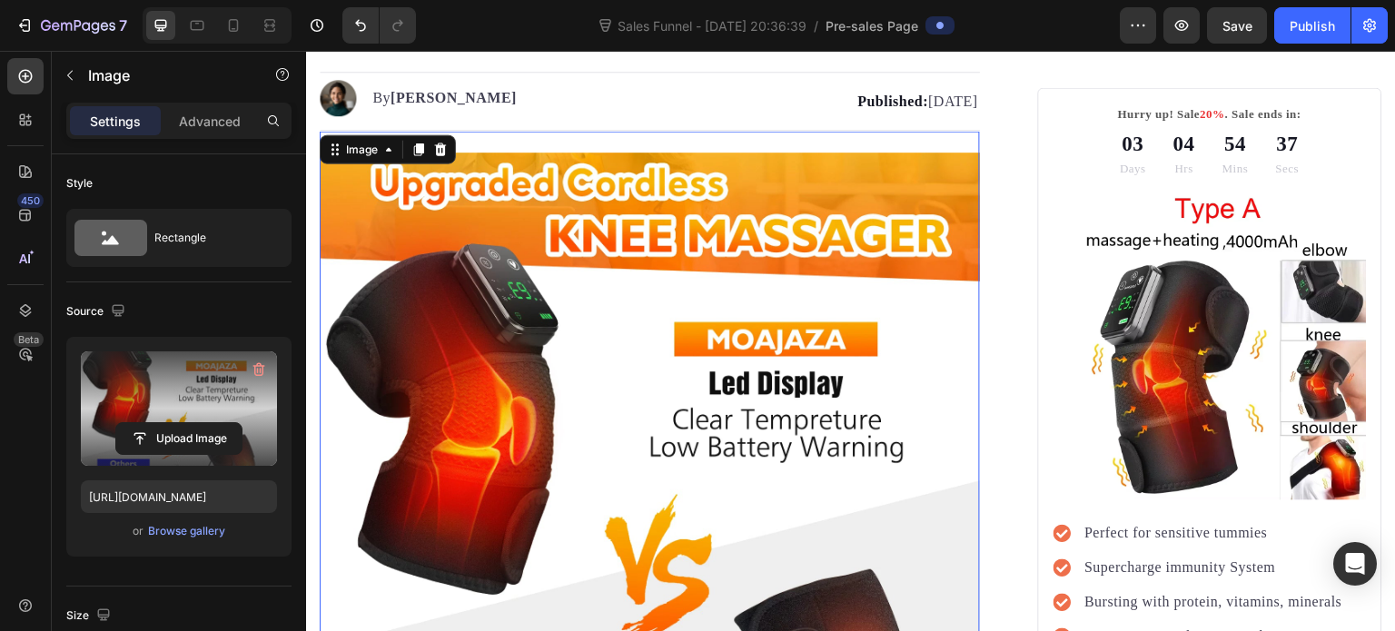
scroll to position [272, 0]
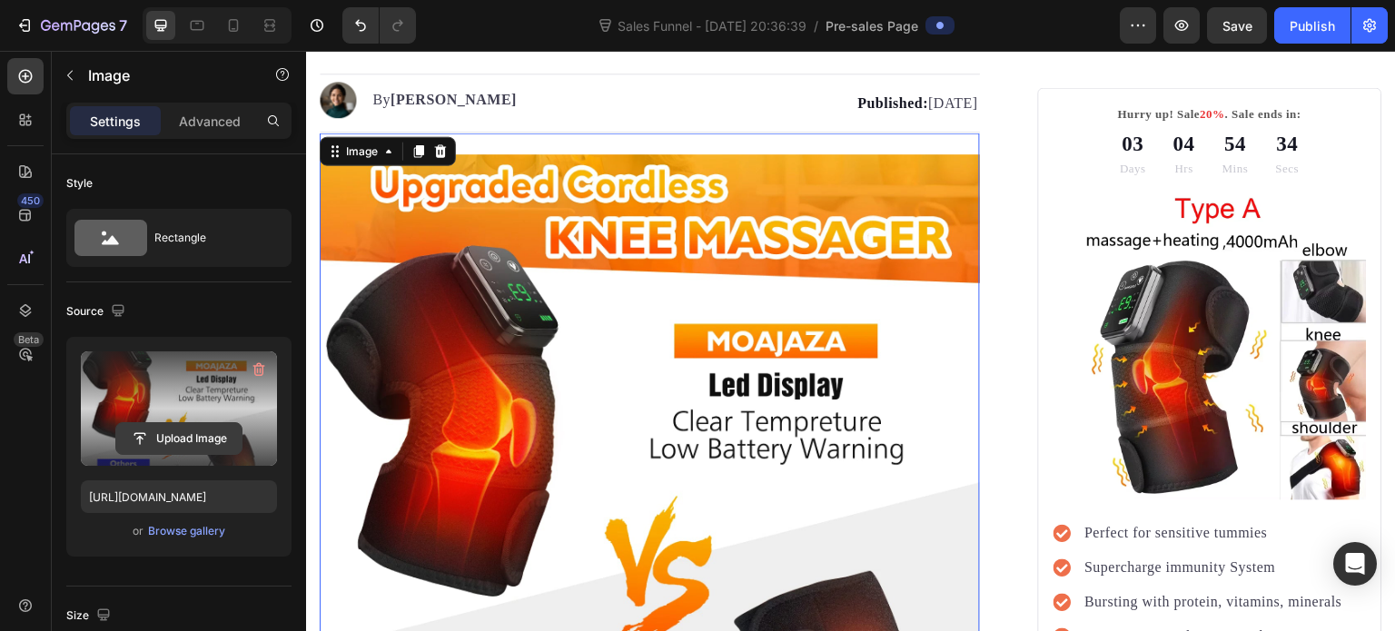
click at [175, 438] on input "file" at bounding box center [178, 438] width 125 height 31
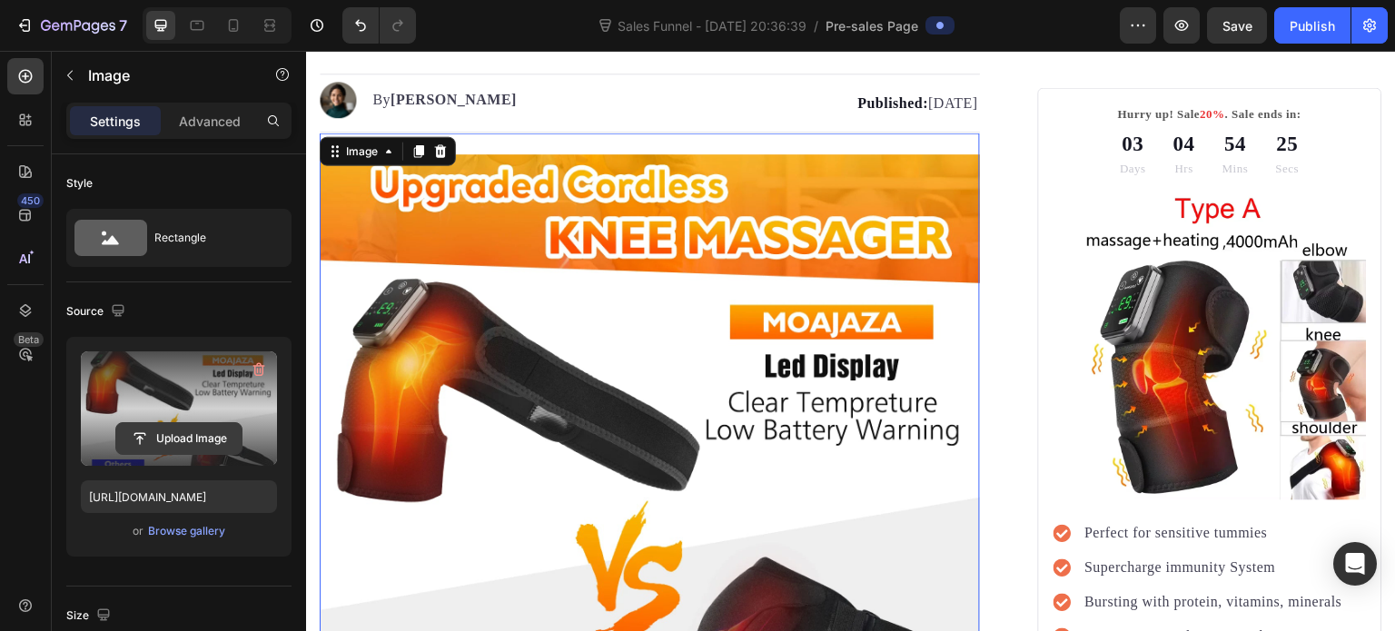
click at [194, 435] on input "file" at bounding box center [178, 438] width 125 height 31
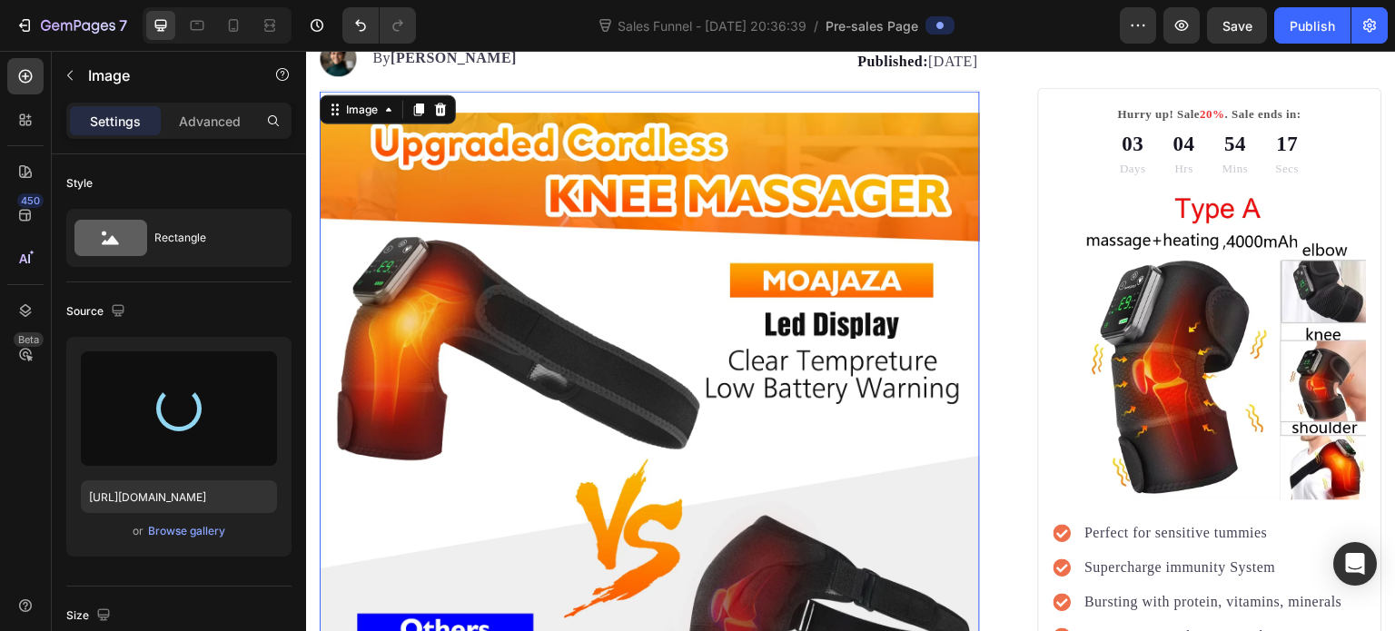
type input "[URL][DOMAIN_NAME]"
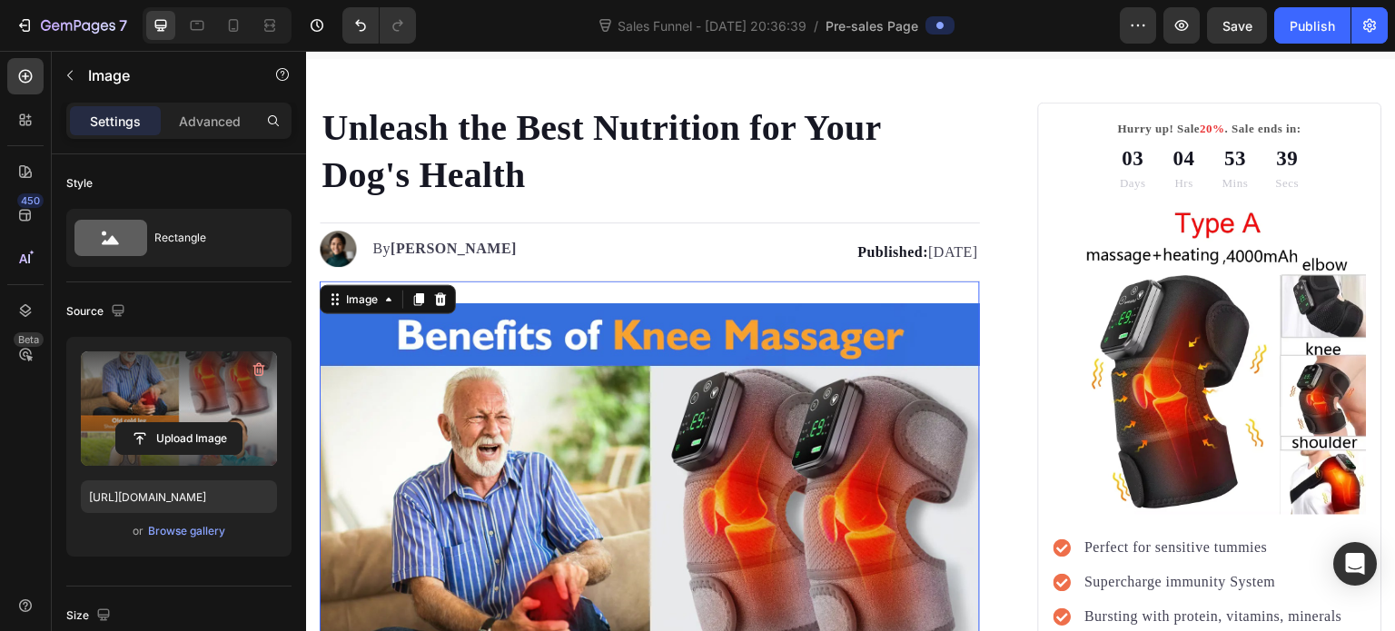
scroll to position [0, 0]
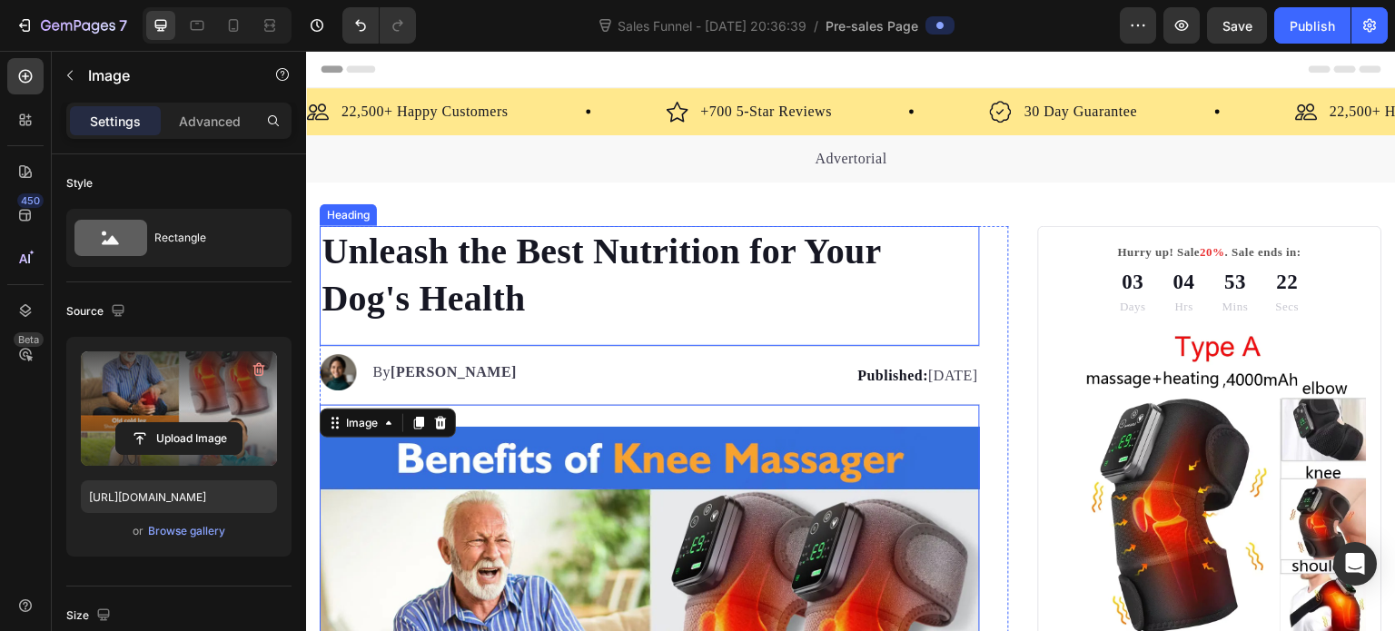
click at [525, 251] on h1 "Unleash the Best Nutrition for Your Dog's Health" at bounding box center [650, 275] width 660 height 98
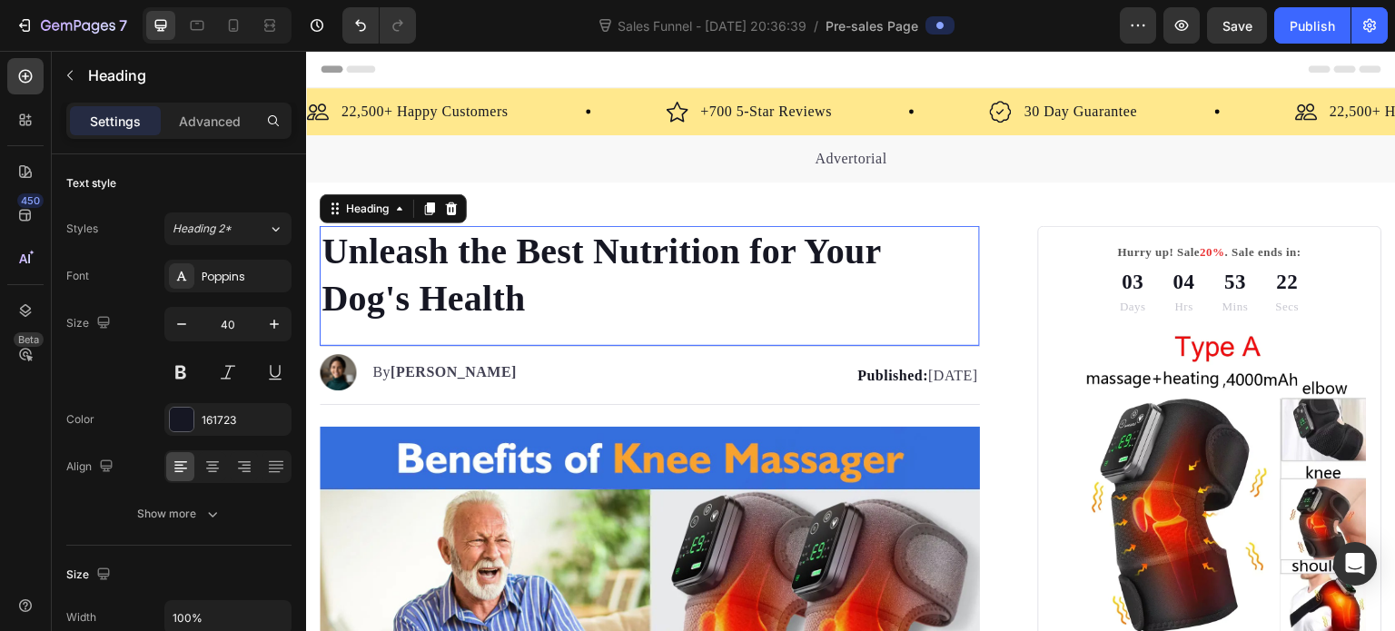
click at [525, 251] on h1 "Unleash the Best Nutrition for Your Dog's Health" at bounding box center [650, 275] width 660 height 98
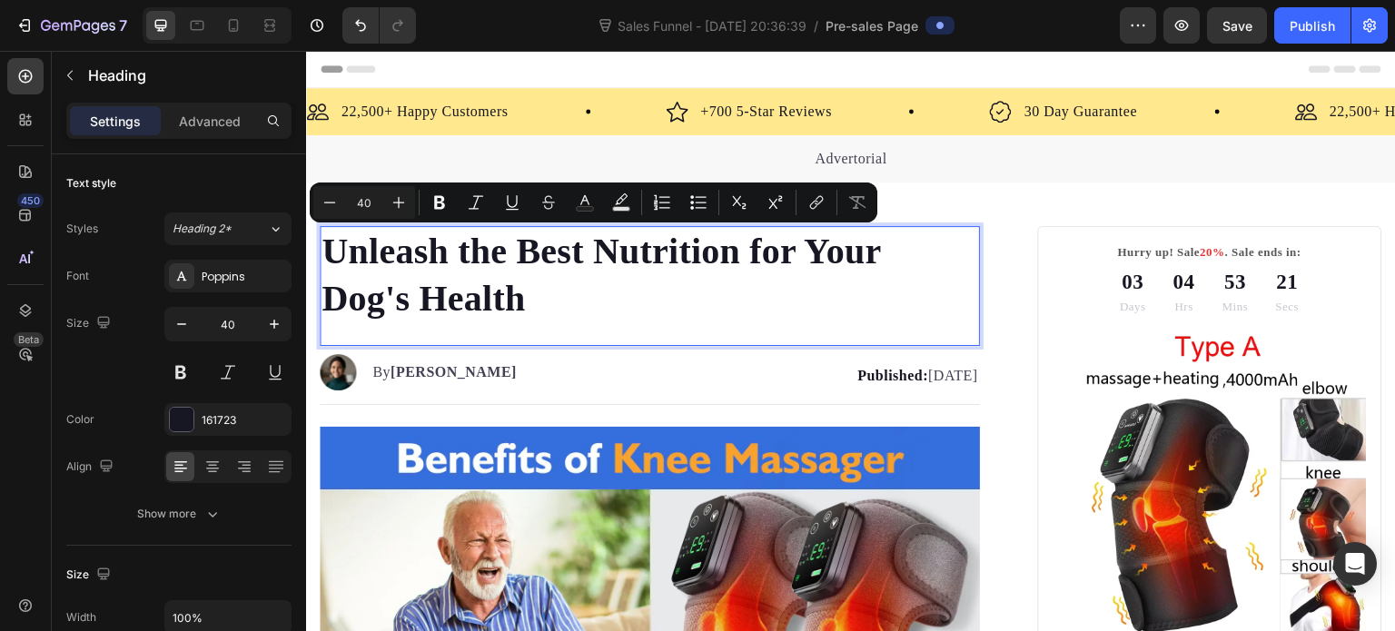
click at [524, 286] on p "Unleash the Best Nutrition for Your Dog's Health" at bounding box center [649, 275] width 657 height 94
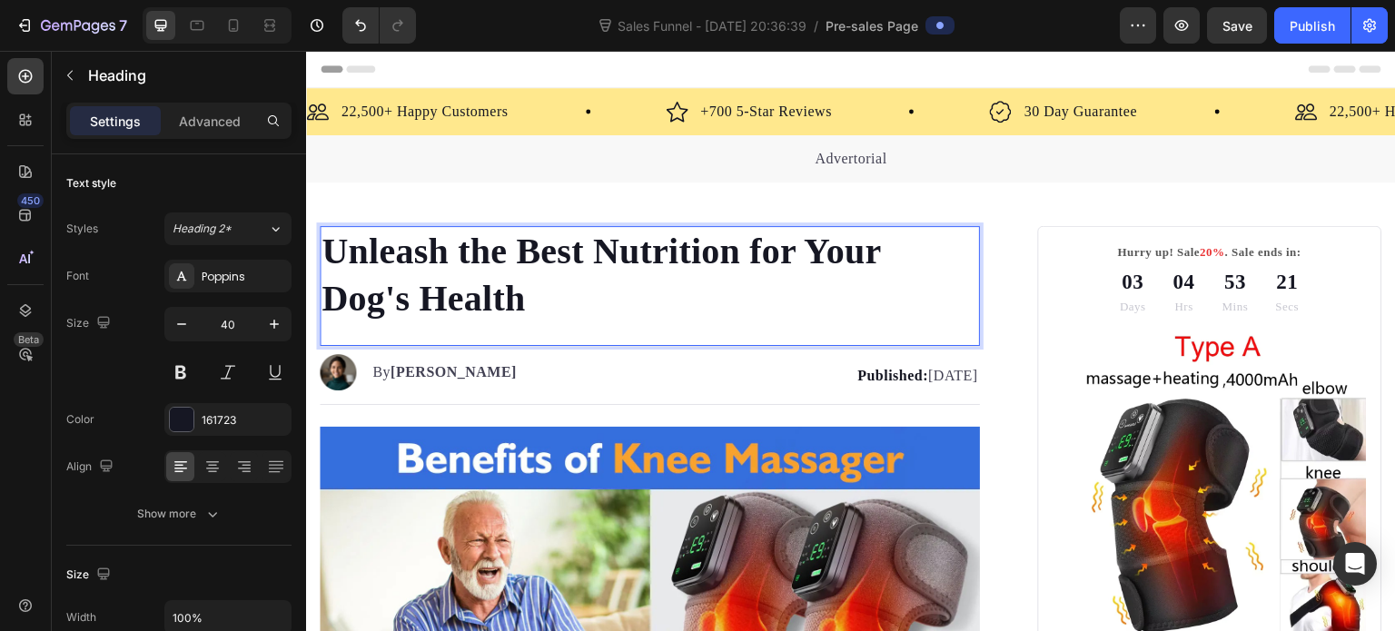
click at [526, 289] on p "Unleash the Best Nutrition for Your Dog's Health" at bounding box center [649, 275] width 657 height 94
click at [540, 296] on p "Unleash the Best Nutrition for Your Dog's Health" at bounding box center [649, 275] width 657 height 94
click at [521, 294] on p "Unleash the Best Nutrition for Your Dog's Health" at bounding box center [649, 275] width 657 height 94
drag, startPoint x: 529, startPoint y: 296, endPoint x: 553, endPoint y: 298, distance: 23.7
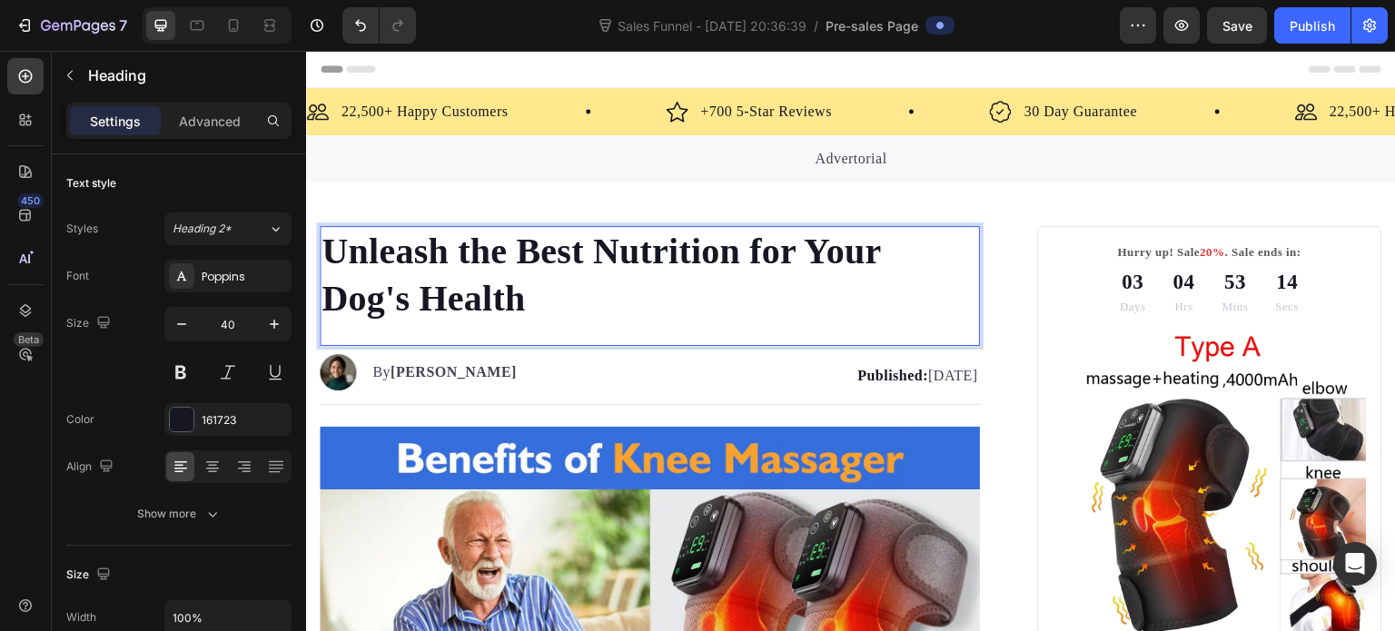
click at [553, 298] on p "Unleash the Best Nutrition for Your Dog's Health" at bounding box center [649, 275] width 657 height 94
